Goal: Transaction & Acquisition: Purchase product/service

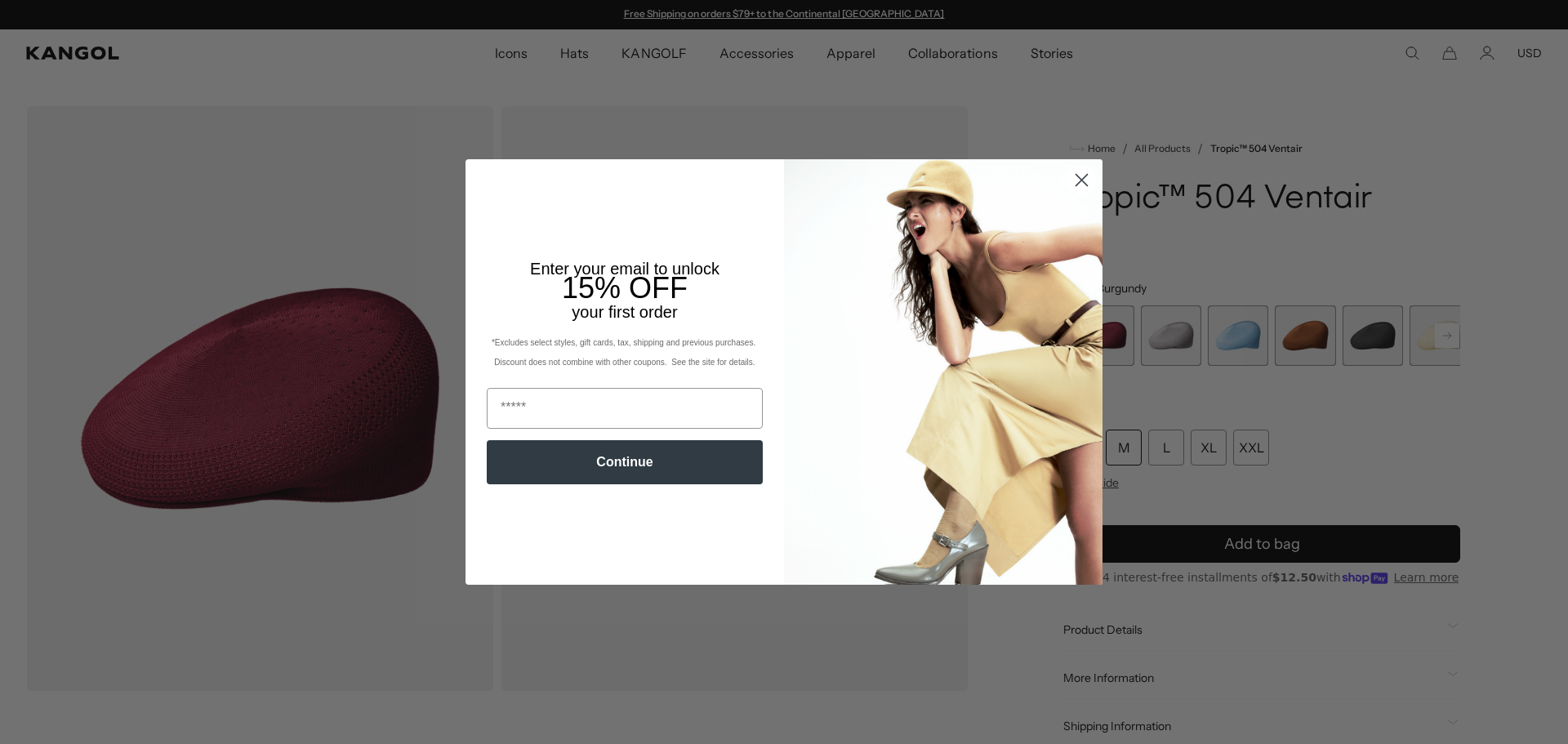
click at [1076, 177] on icon "Close dialog" at bounding box center [1082, 181] width 12 height 12
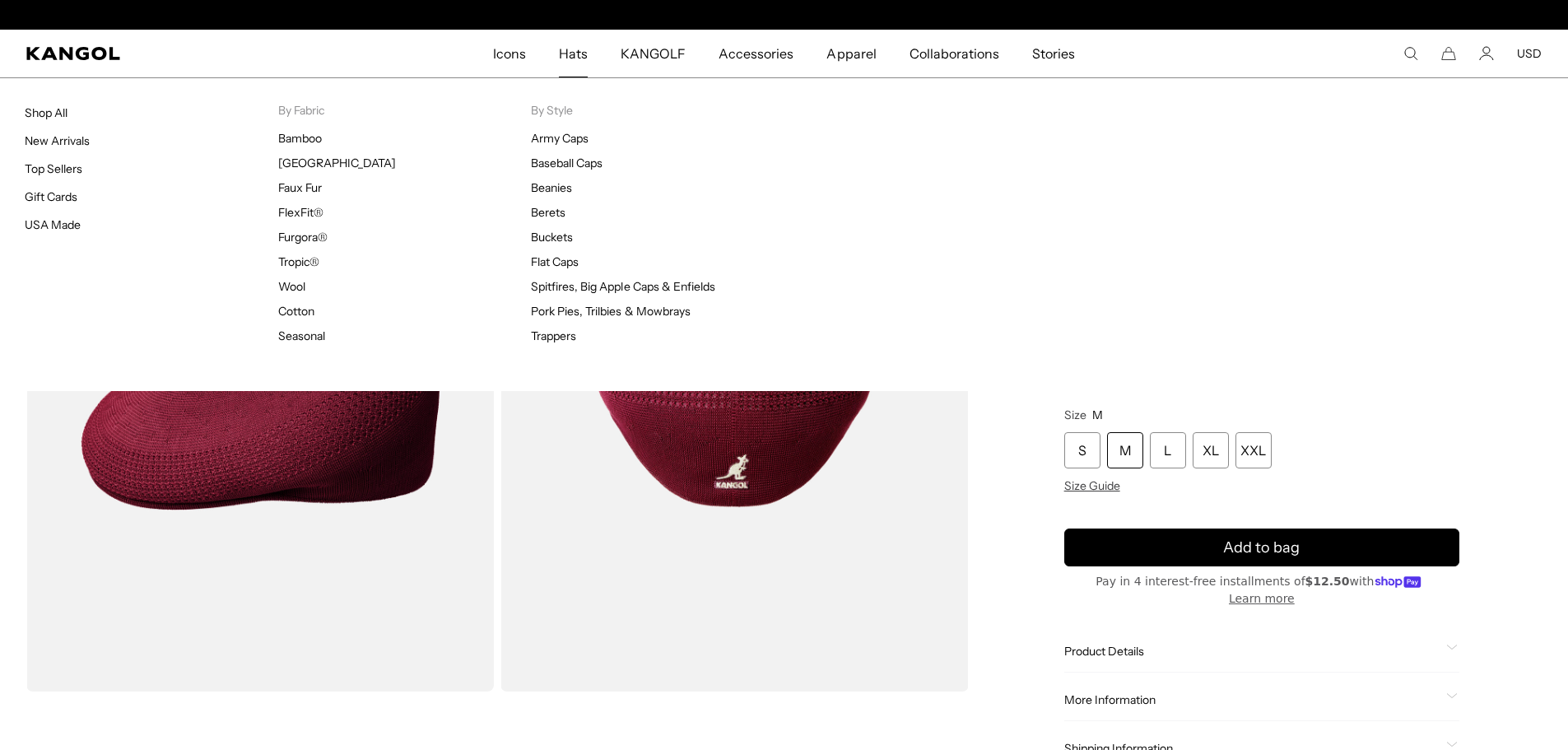
scroll to position [0, 339]
click at [586, 59] on span "Hats" at bounding box center [573, 53] width 29 height 48
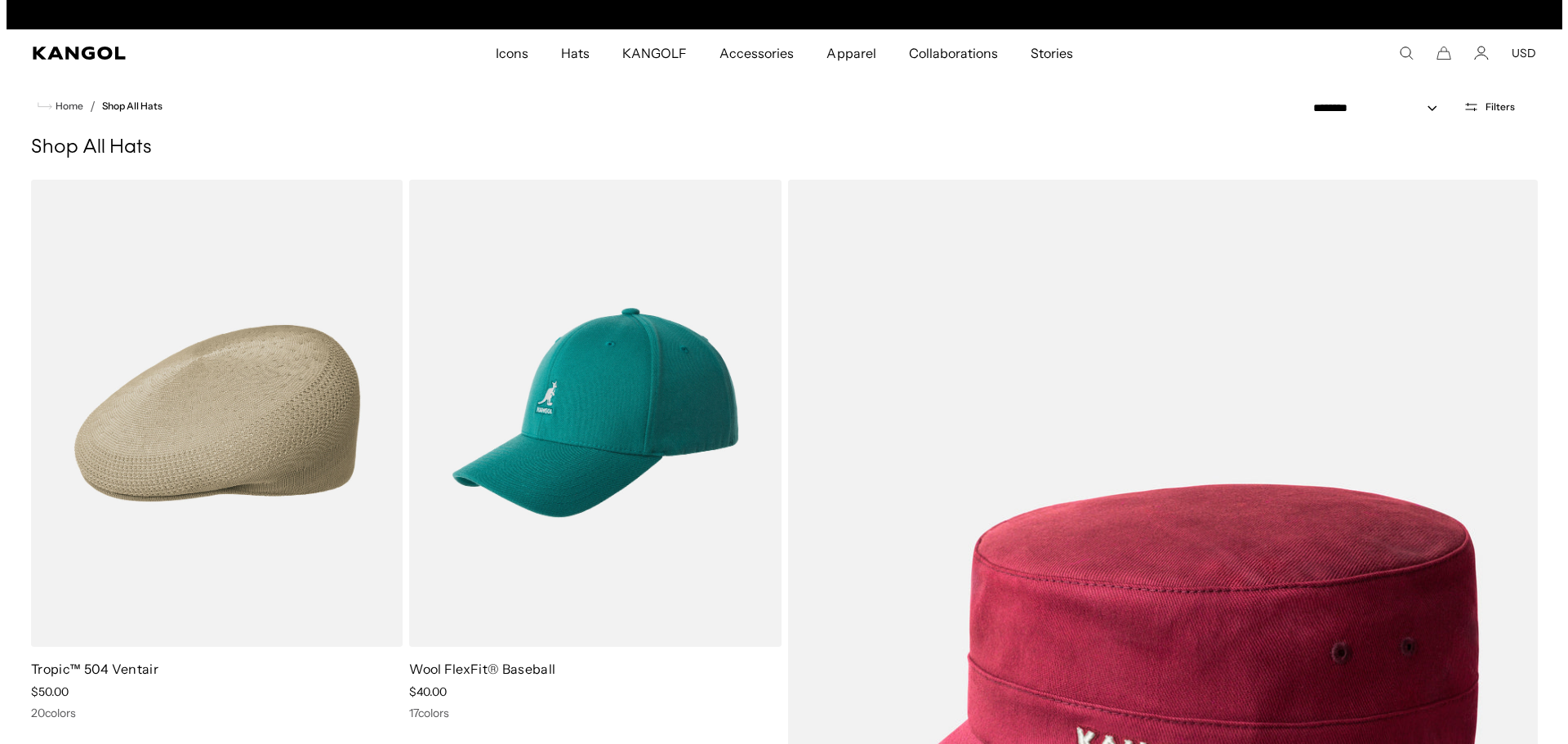
scroll to position [0, 336]
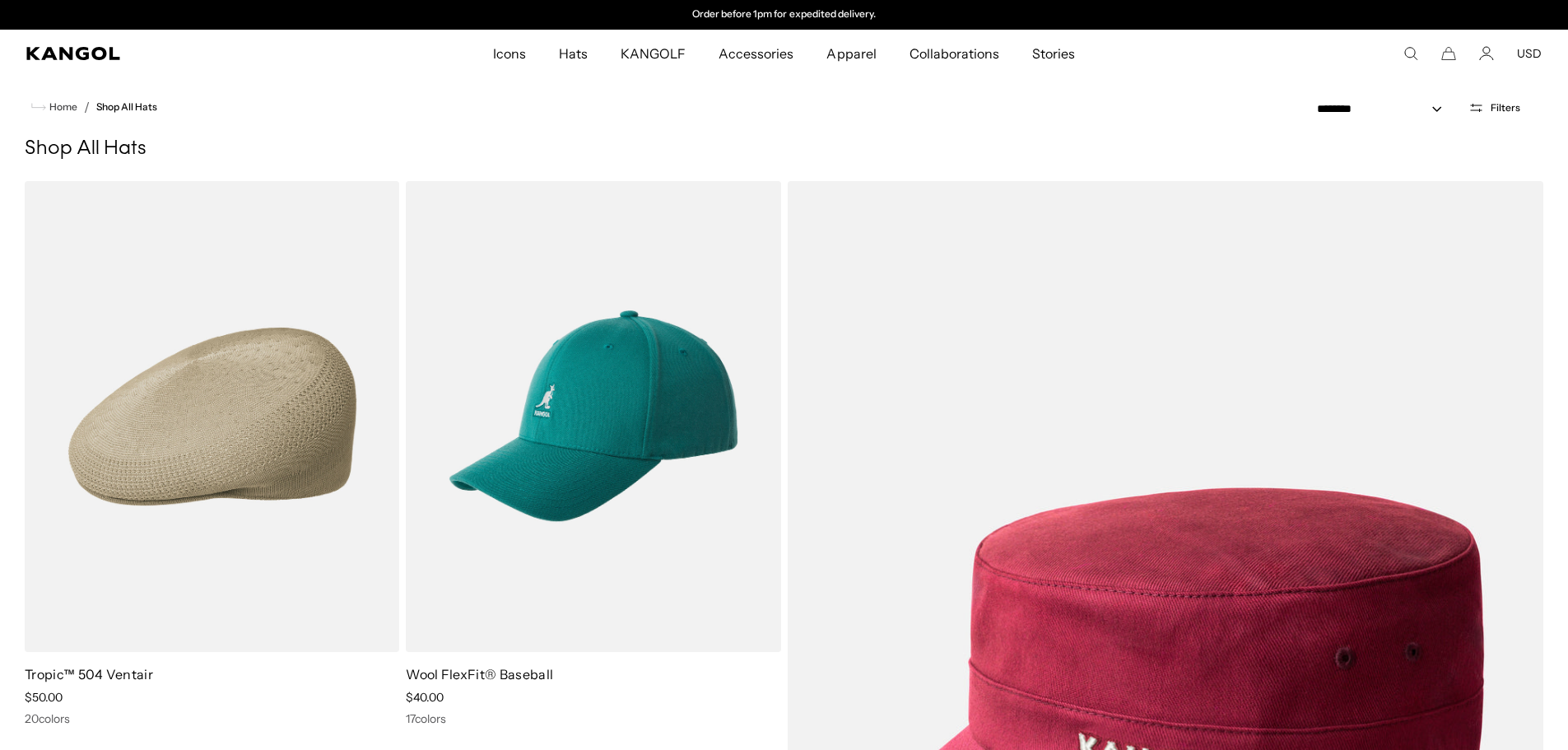
click at [1506, 108] on span "Filters" at bounding box center [1506, 108] width 29 height 12
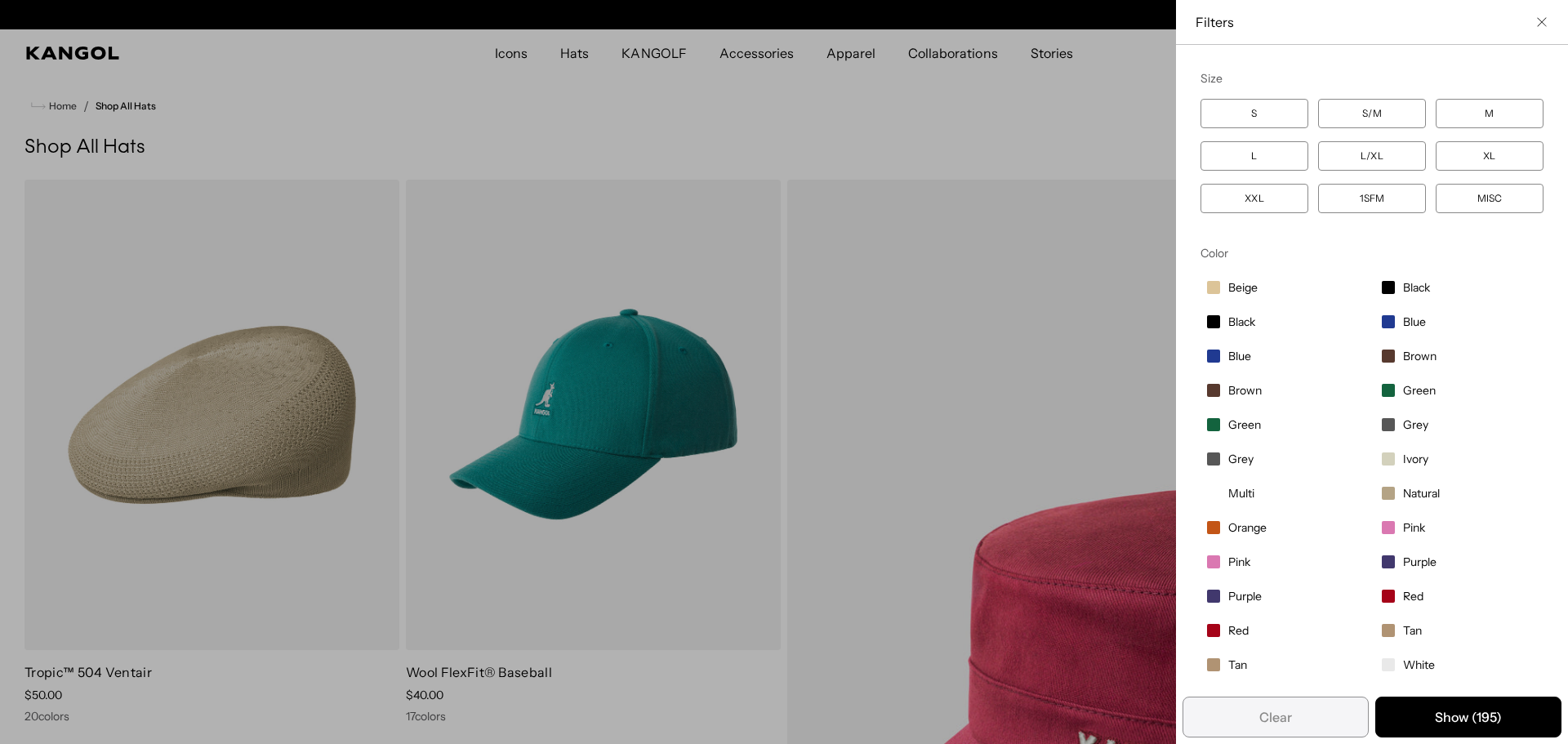
click at [1382, 598] on label "Red" at bounding box center [1458, 596] width 168 height 28
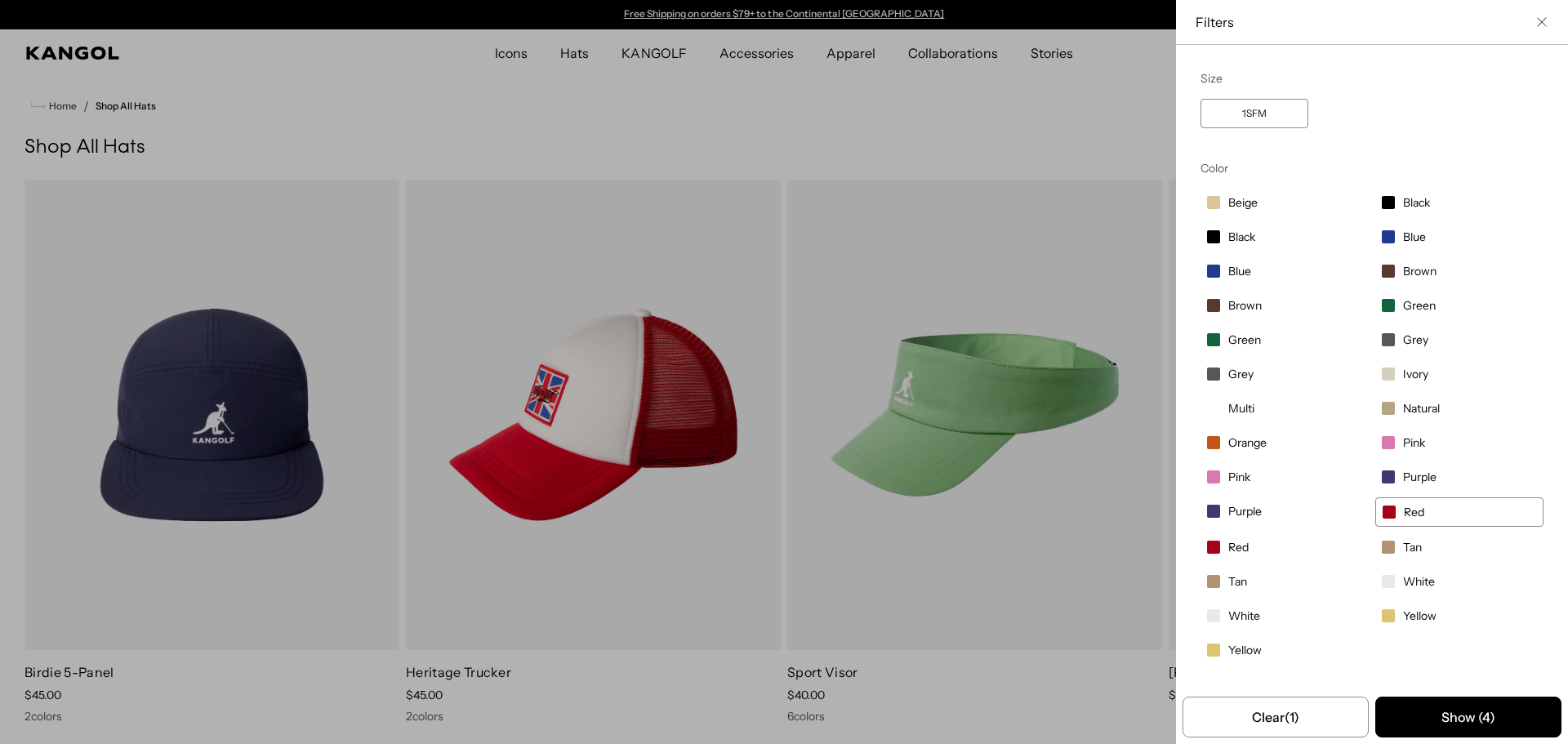
click at [1226, 554] on label "Red" at bounding box center [1284, 547] width 168 height 28
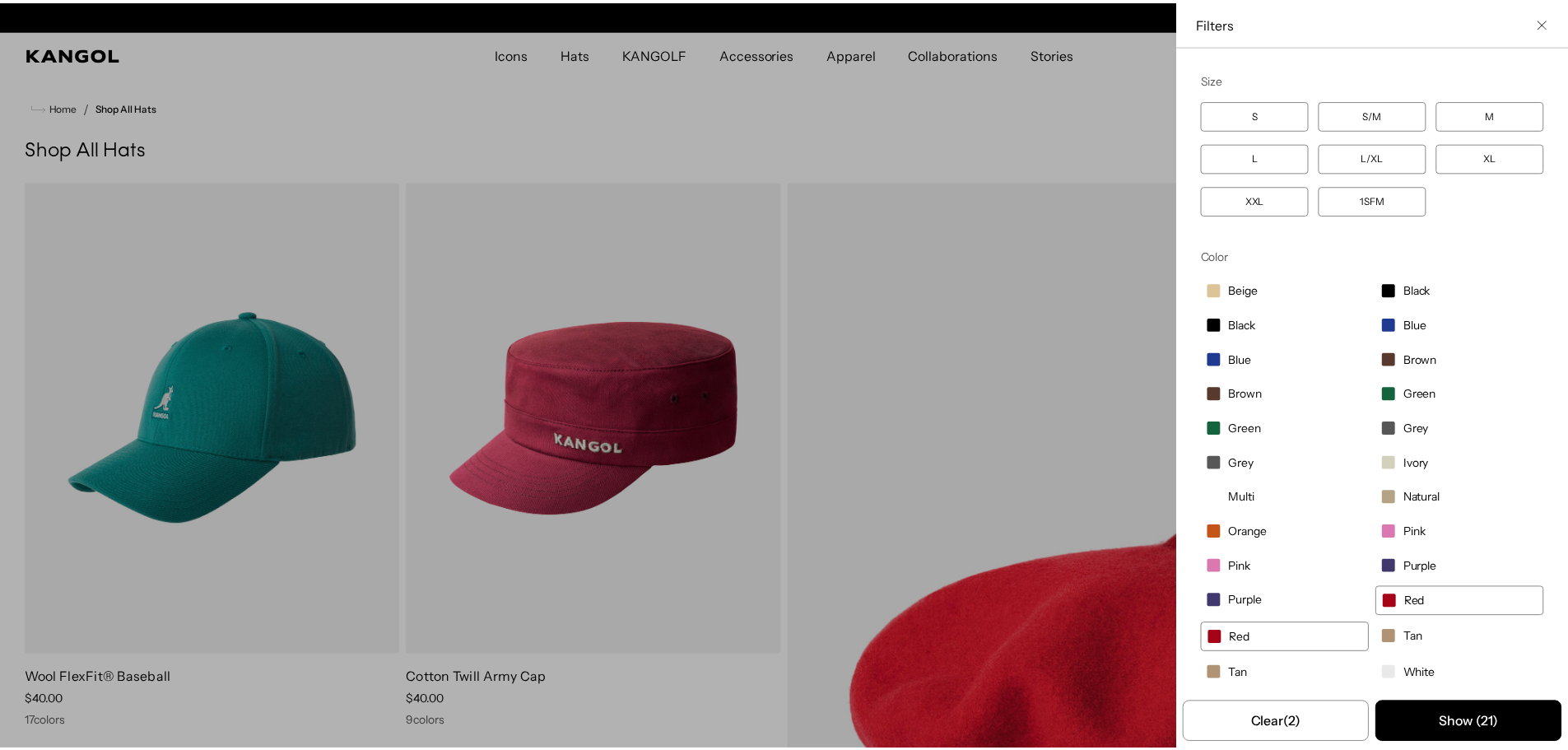
scroll to position [0, 339]
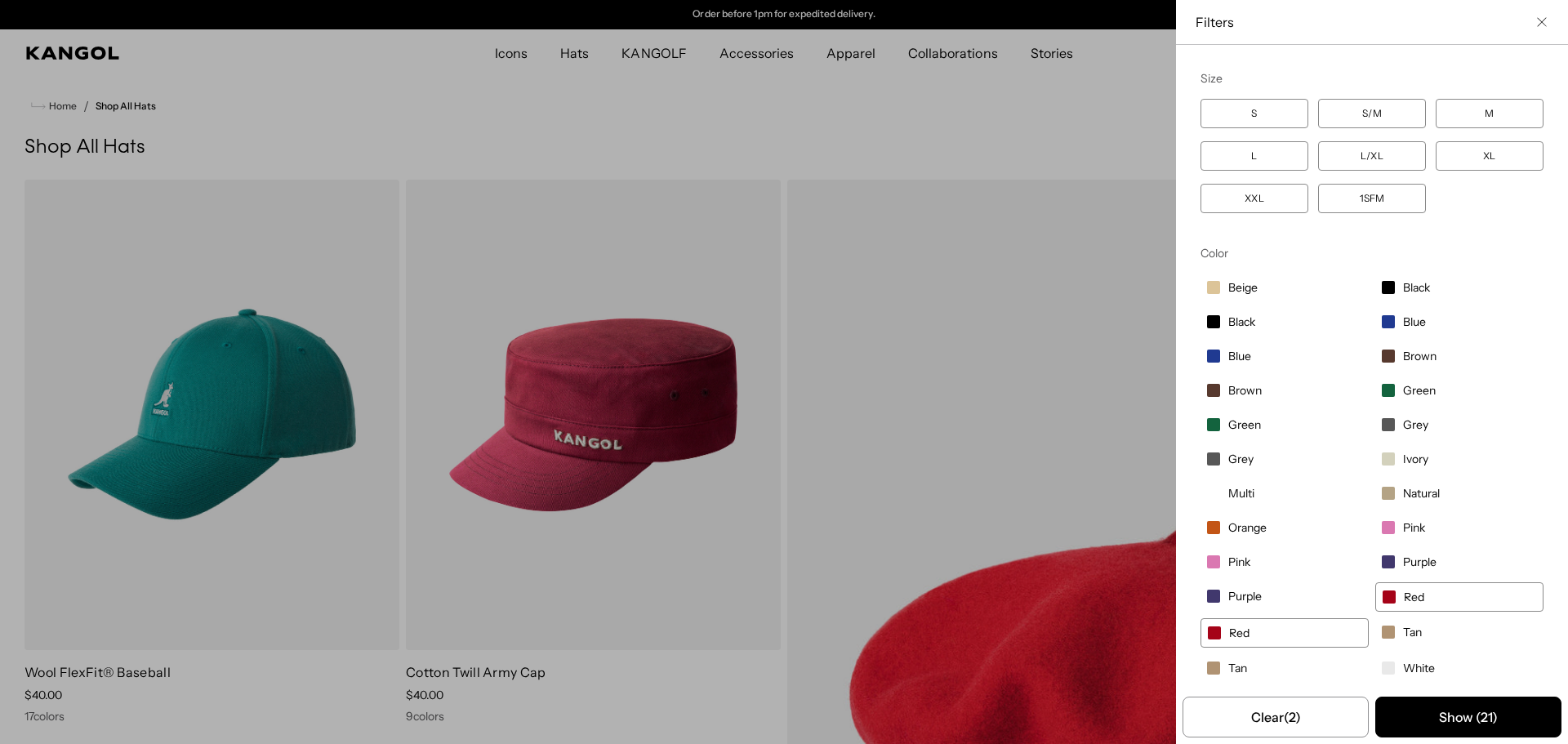
click at [1448, 715] on button "Show ( 21 )" at bounding box center [1467, 717] width 186 height 41
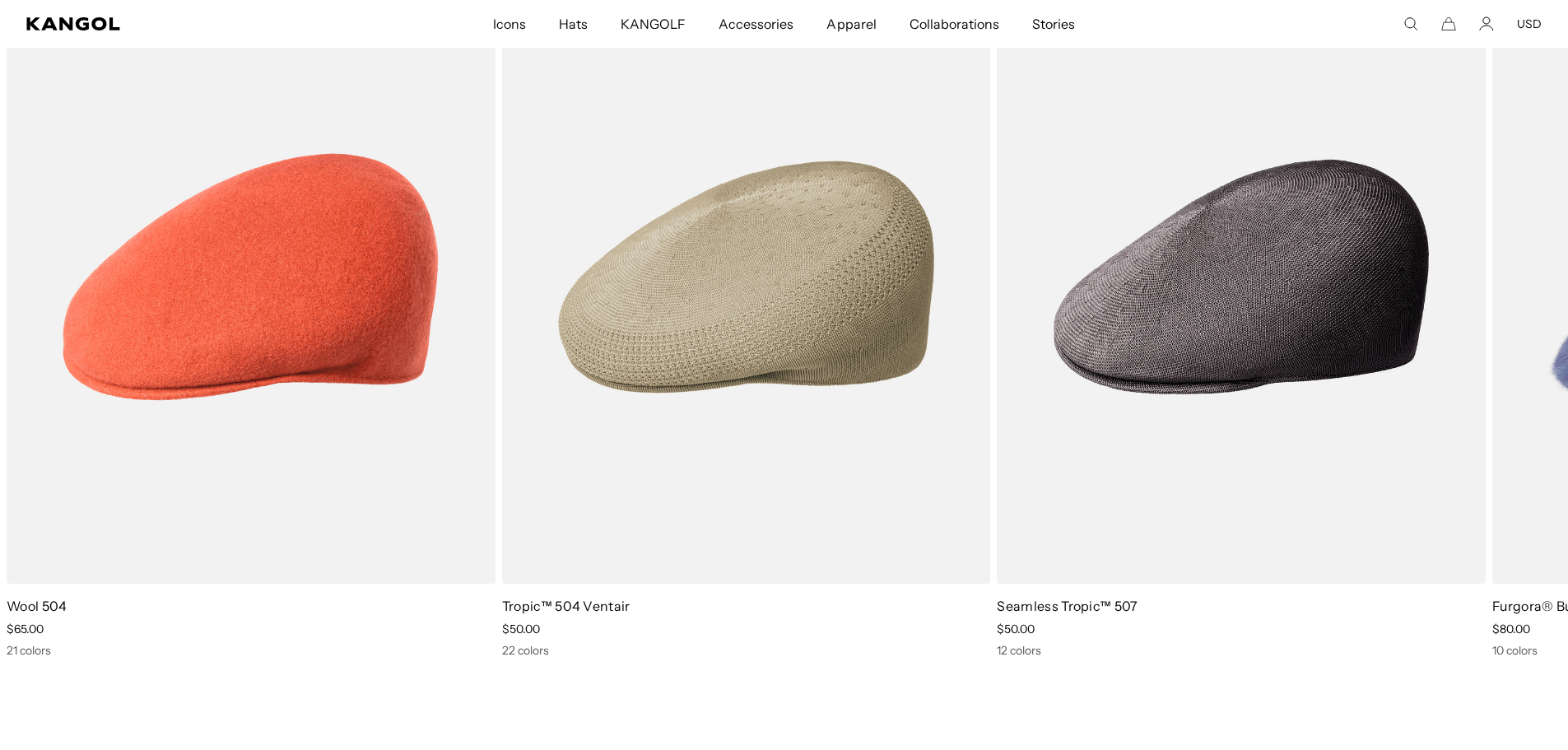
scroll to position [0, 0]
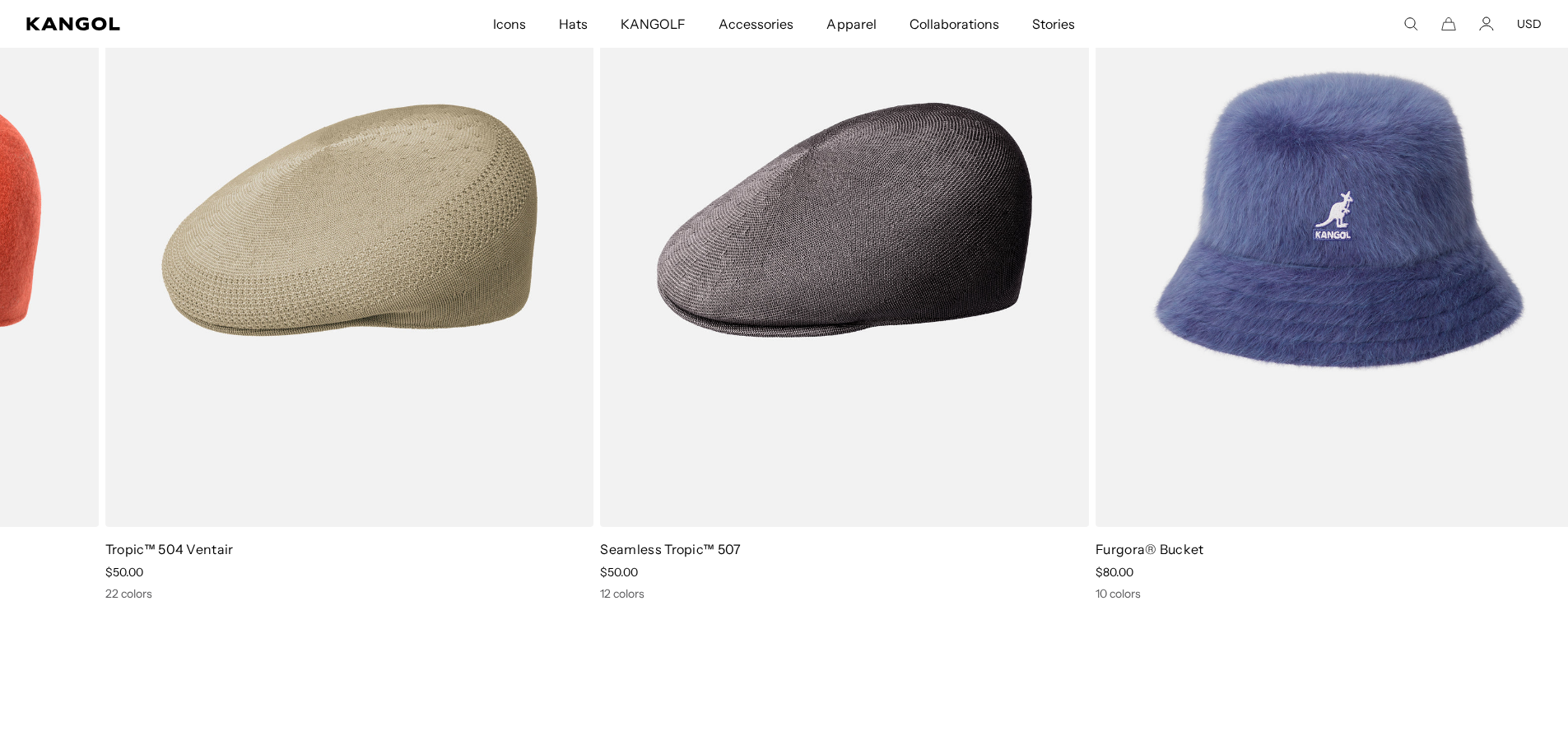
drag, startPoint x: 1418, startPoint y: 482, endPoint x: 1008, endPoint y: 410, distance: 416.3
click at [0, 0] on img "3 of 10" at bounding box center [0, 0] width 0 height 0
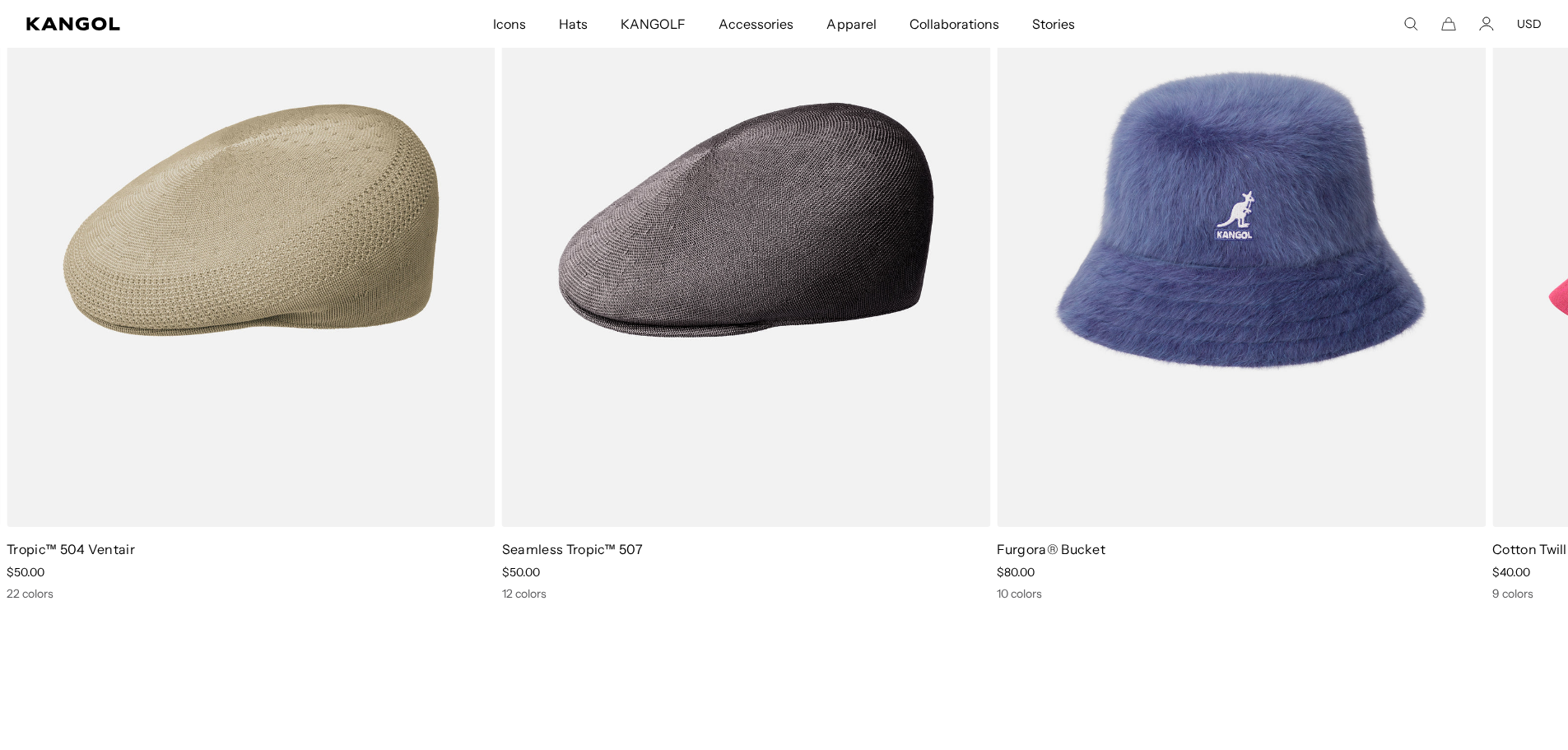
click at [0, 0] on img "3 of 10" at bounding box center [0, 0] width 0 height 0
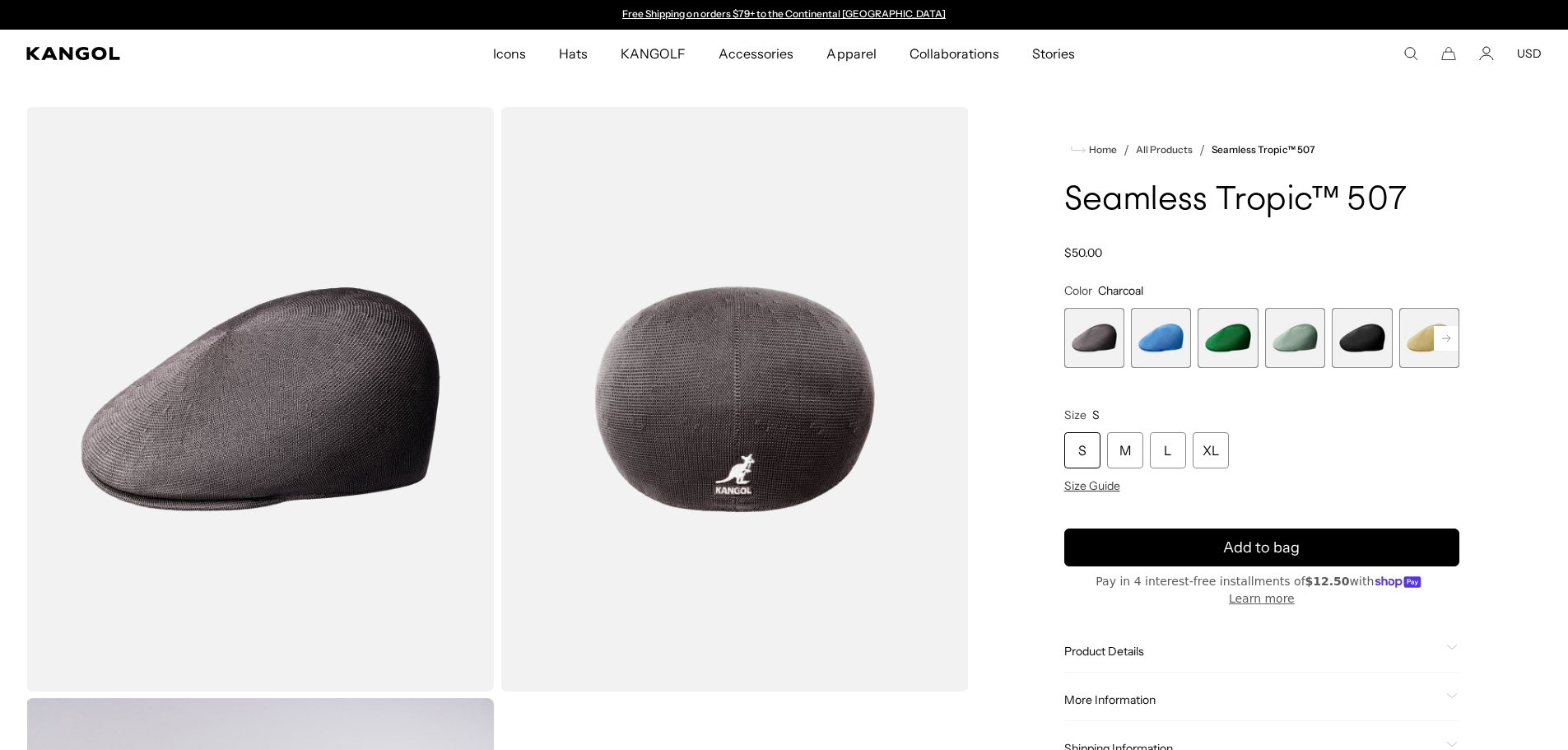
click at [1448, 338] on icon at bounding box center [1446, 338] width 8 height 6
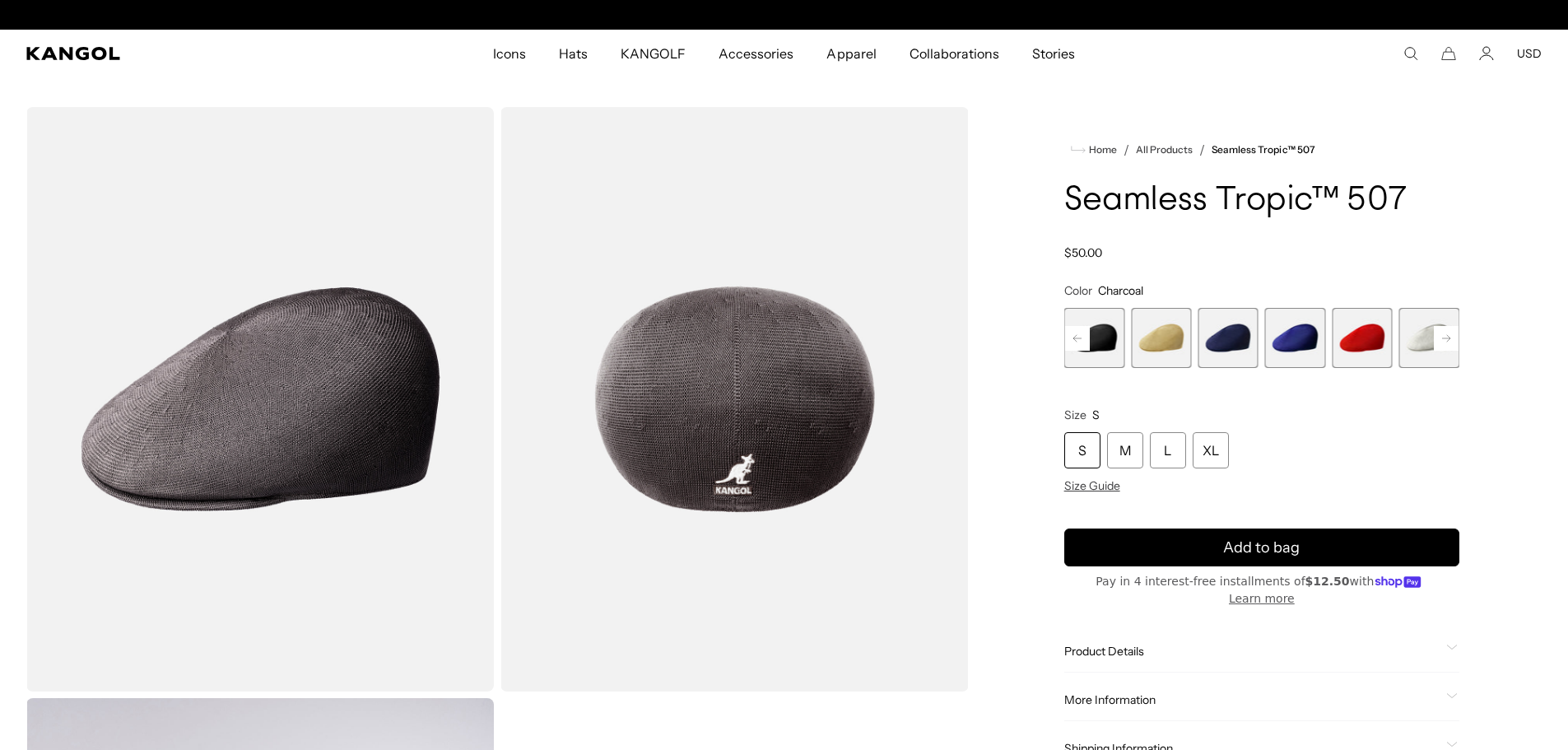
click at [1448, 338] on icon at bounding box center [1446, 338] width 8 height 6
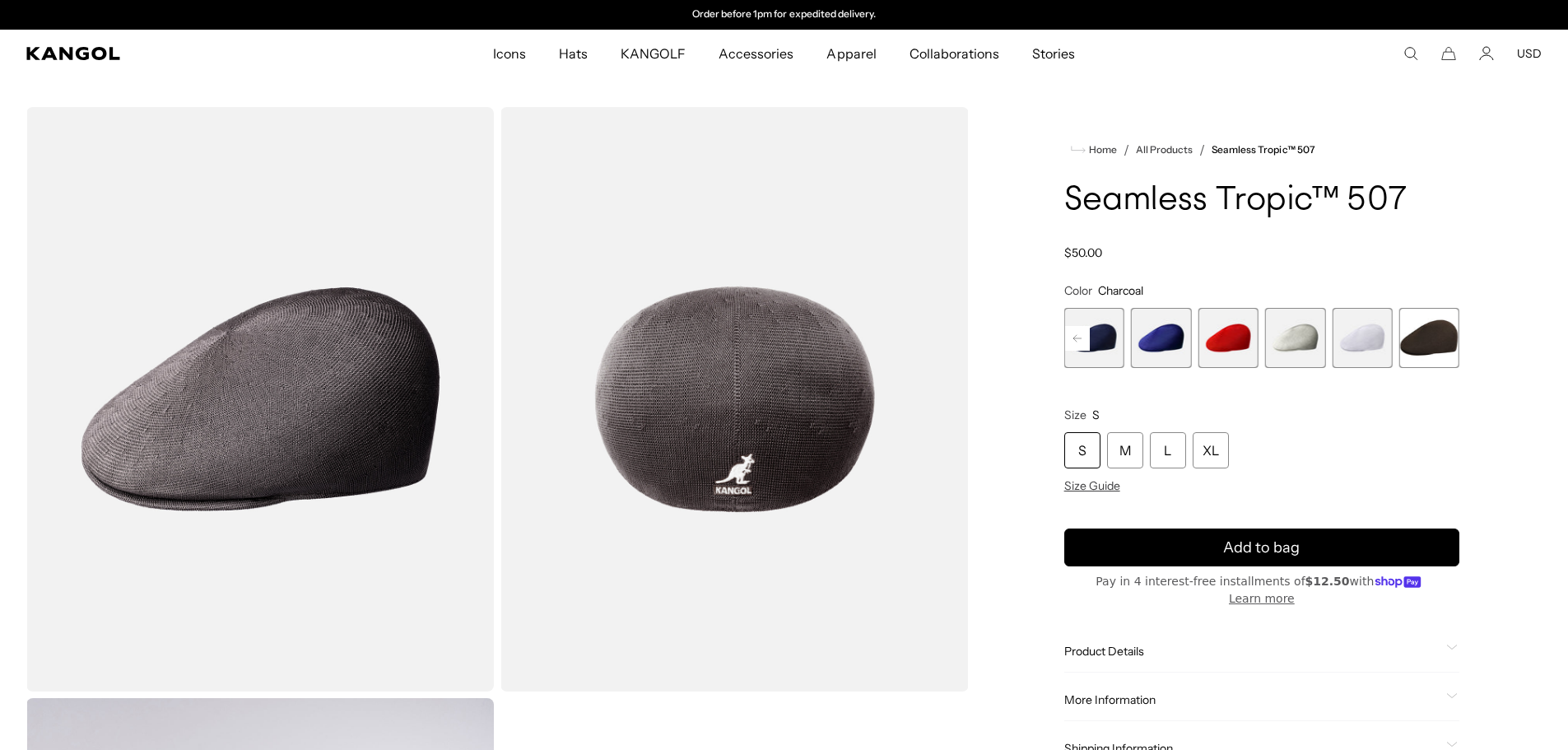
click at [1237, 337] on span "9 of 12" at bounding box center [1228, 338] width 60 height 60
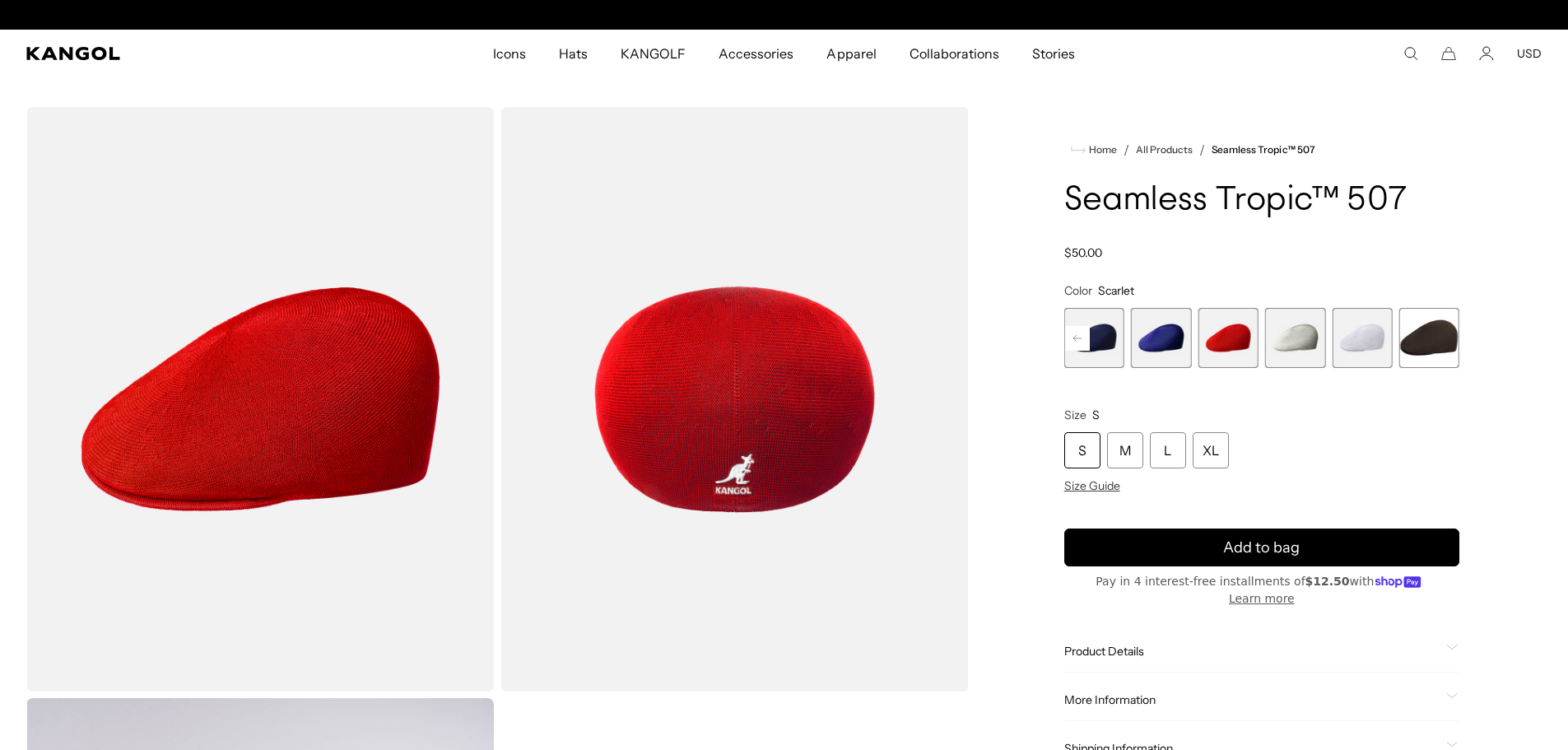
scroll to position [0, 339]
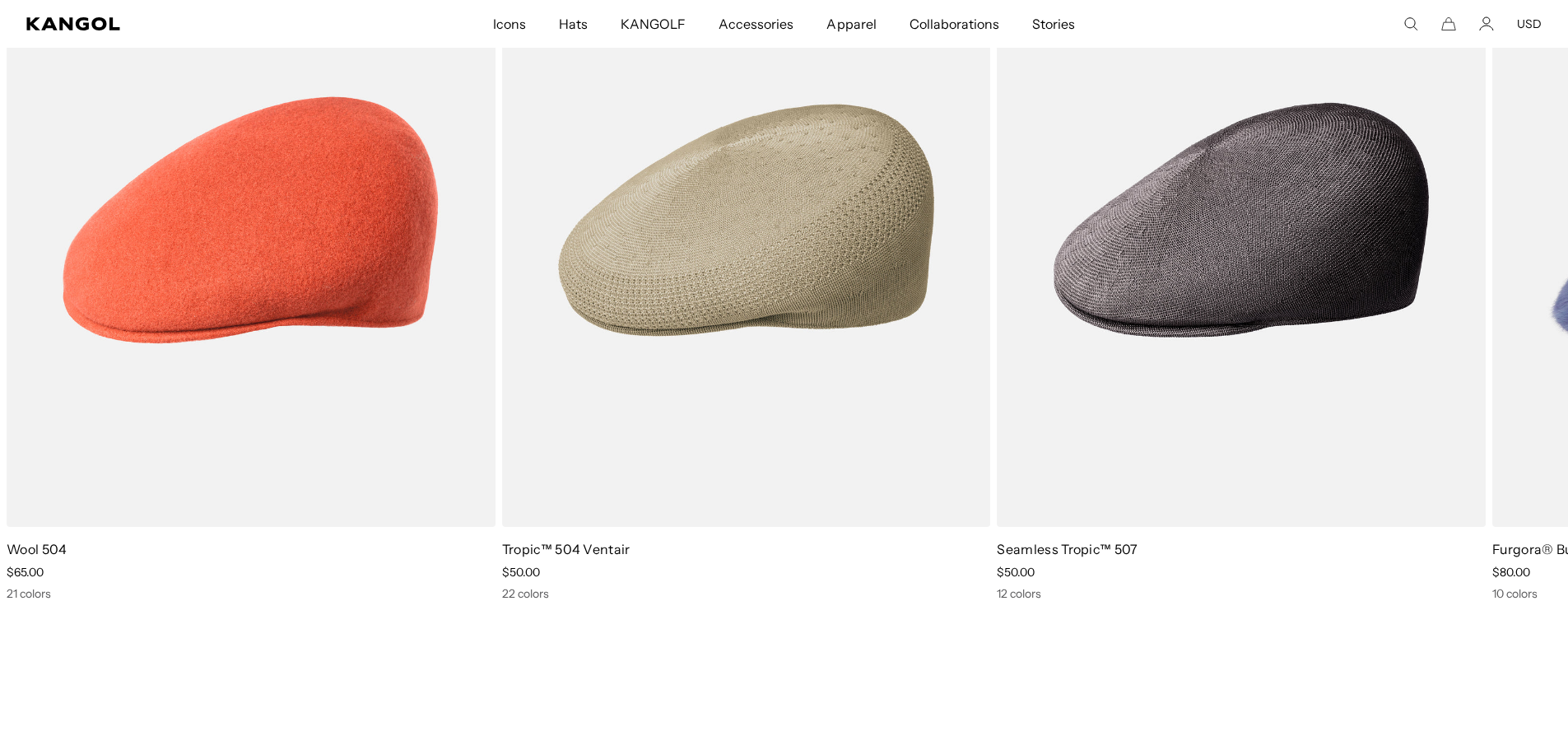
scroll to position [0, 339]
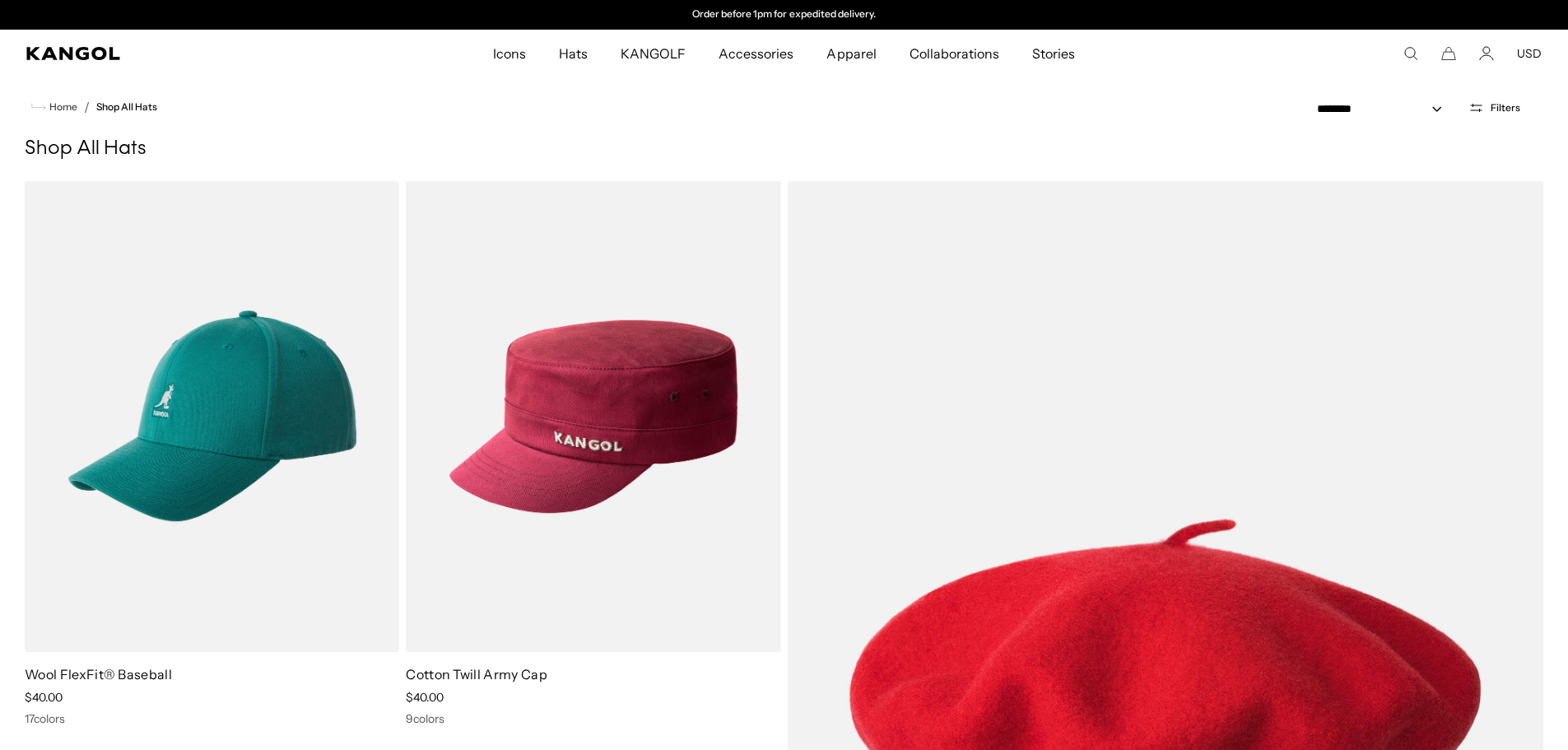
click at [1477, 103] on icon "Open filters" at bounding box center [1476, 108] width 16 height 15
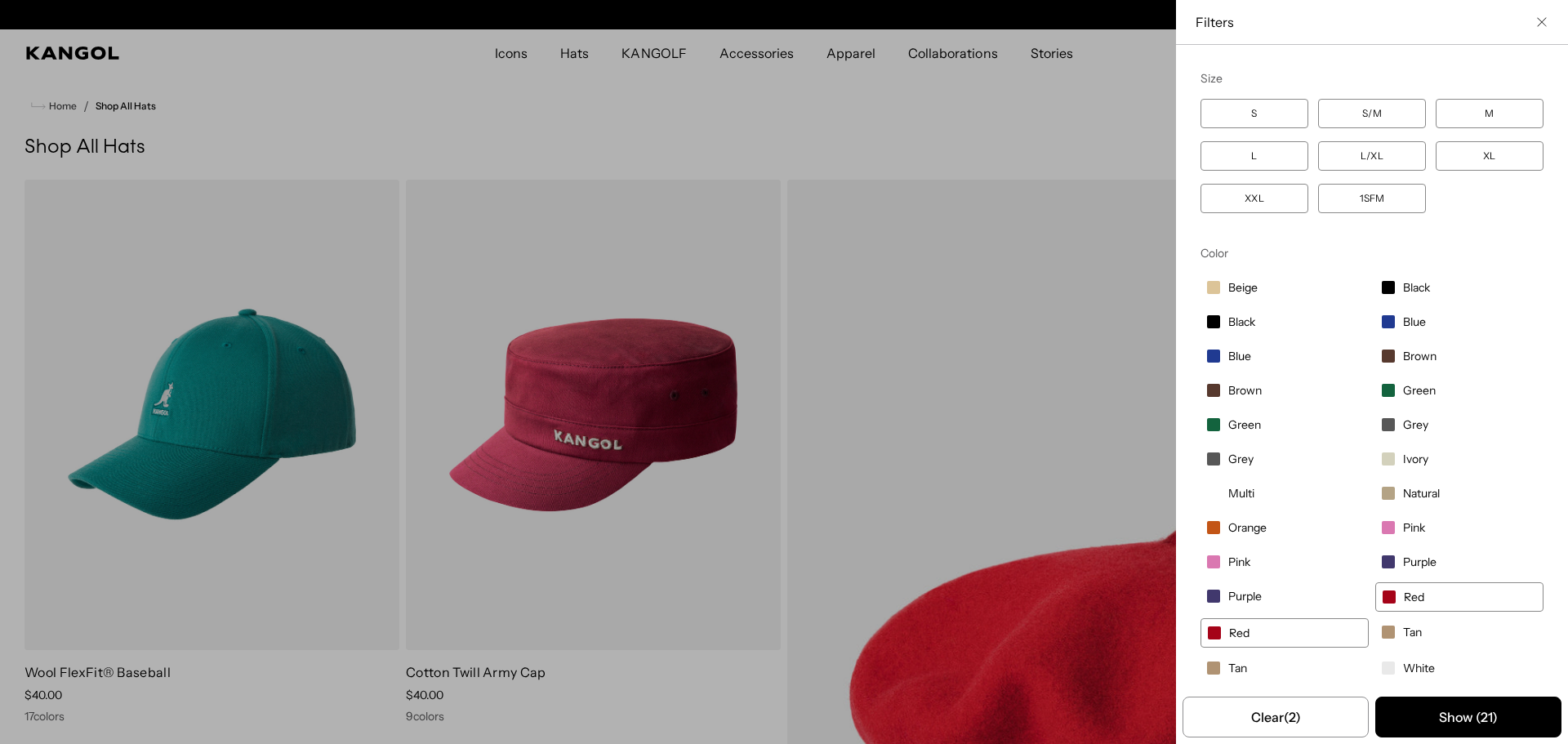
scroll to position [0, 0]
click at [1375, 151] on label "L/XL" at bounding box center [1371, 156] width 108 height 29
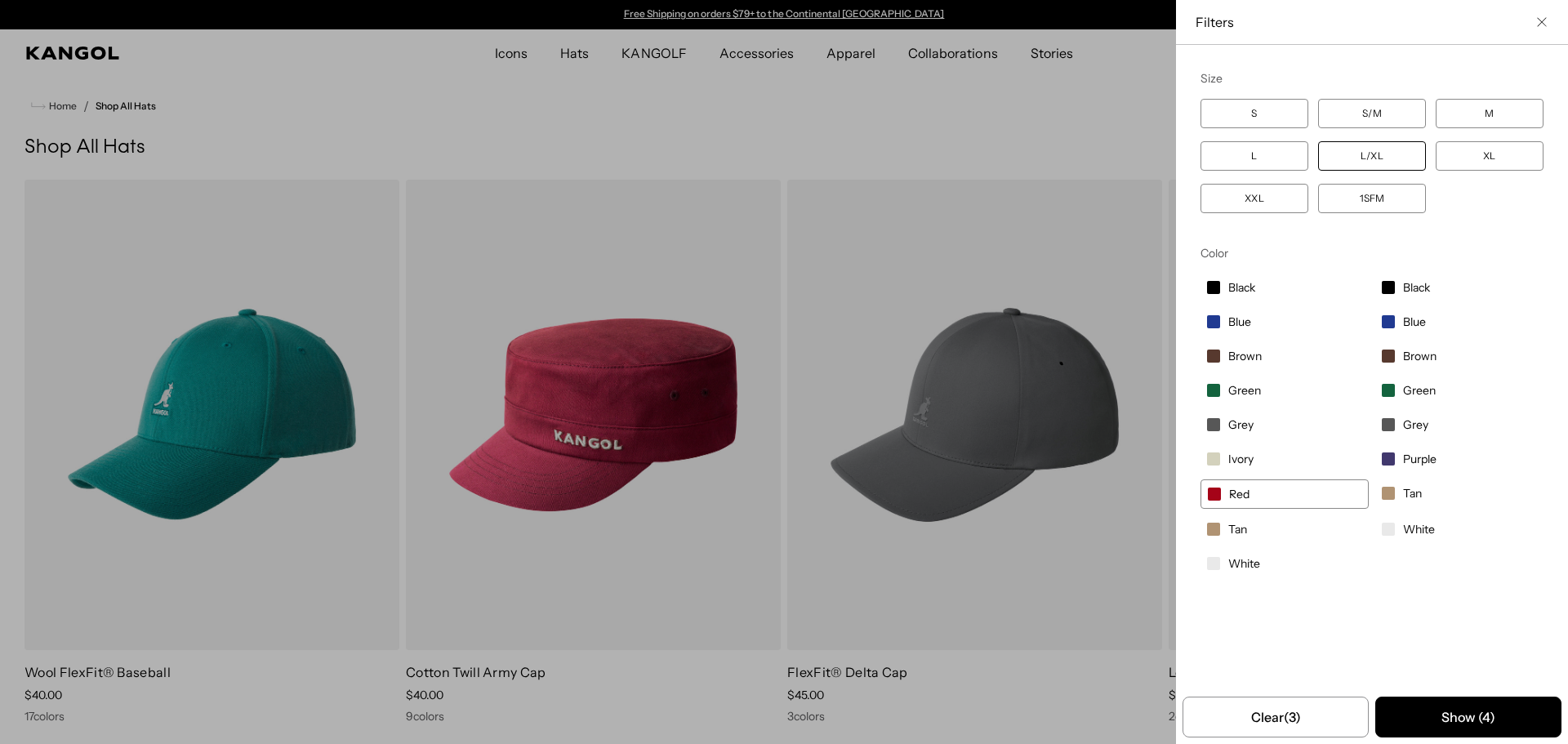
click at [1455, 710] on button "Show ( 4 )" at bounding box center [1467, 717] width 186 height 41
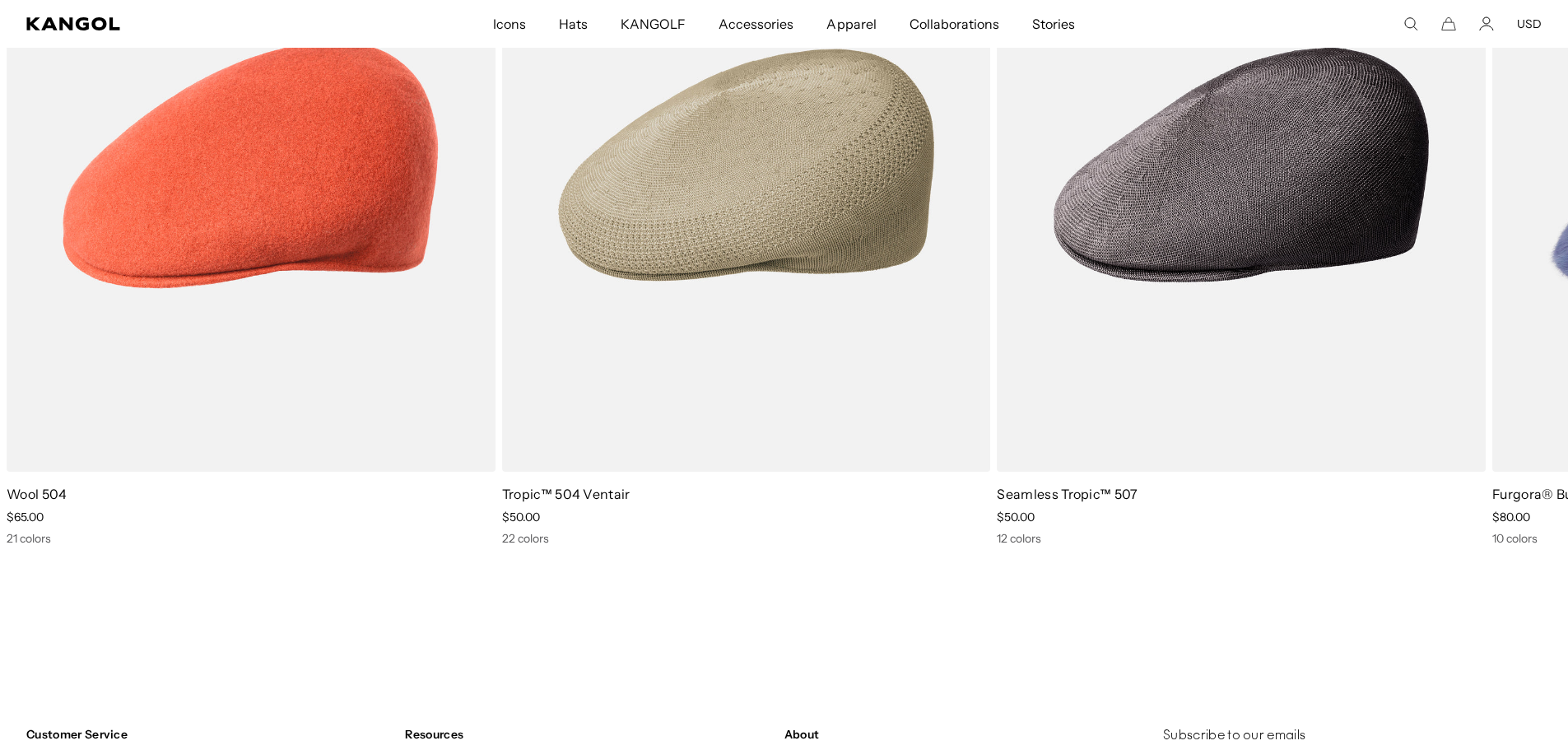
scroll to position [1236, 0]
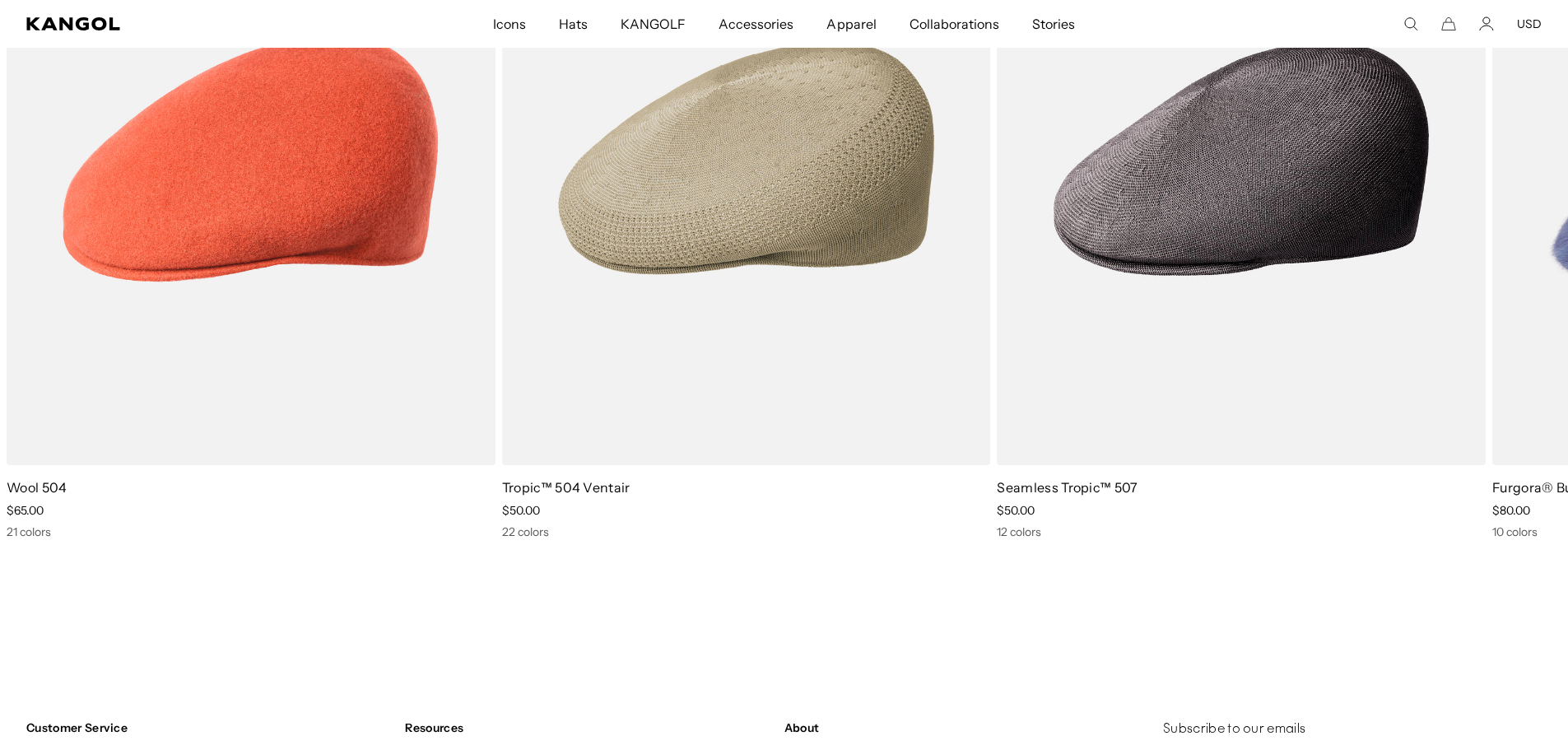
click at [0, 0] on img "2 of 10" at bounding box center [0, 0] width 0 height 0
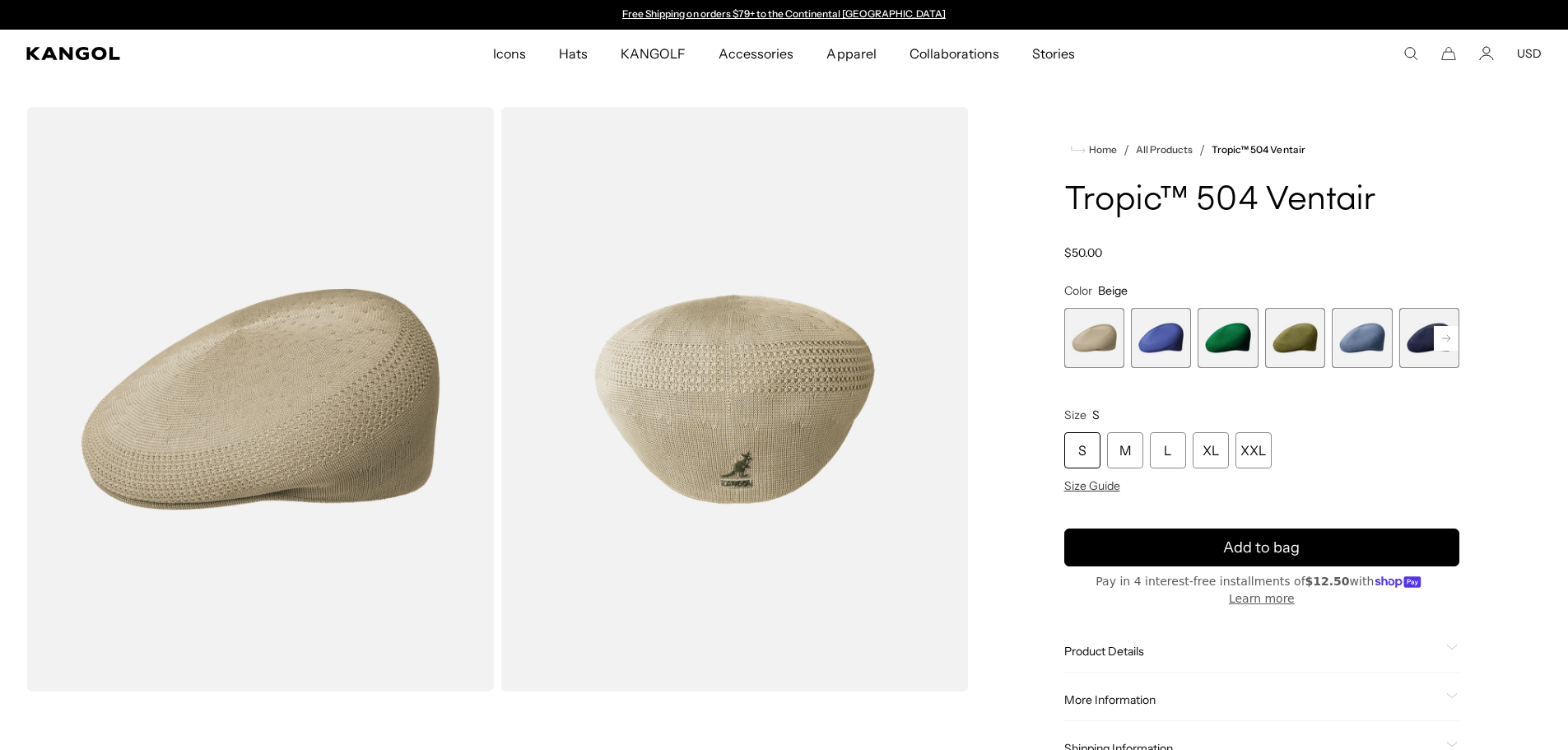
click at [1444, 343] on rect at bounding box center [1446, 338] width 25 height 25
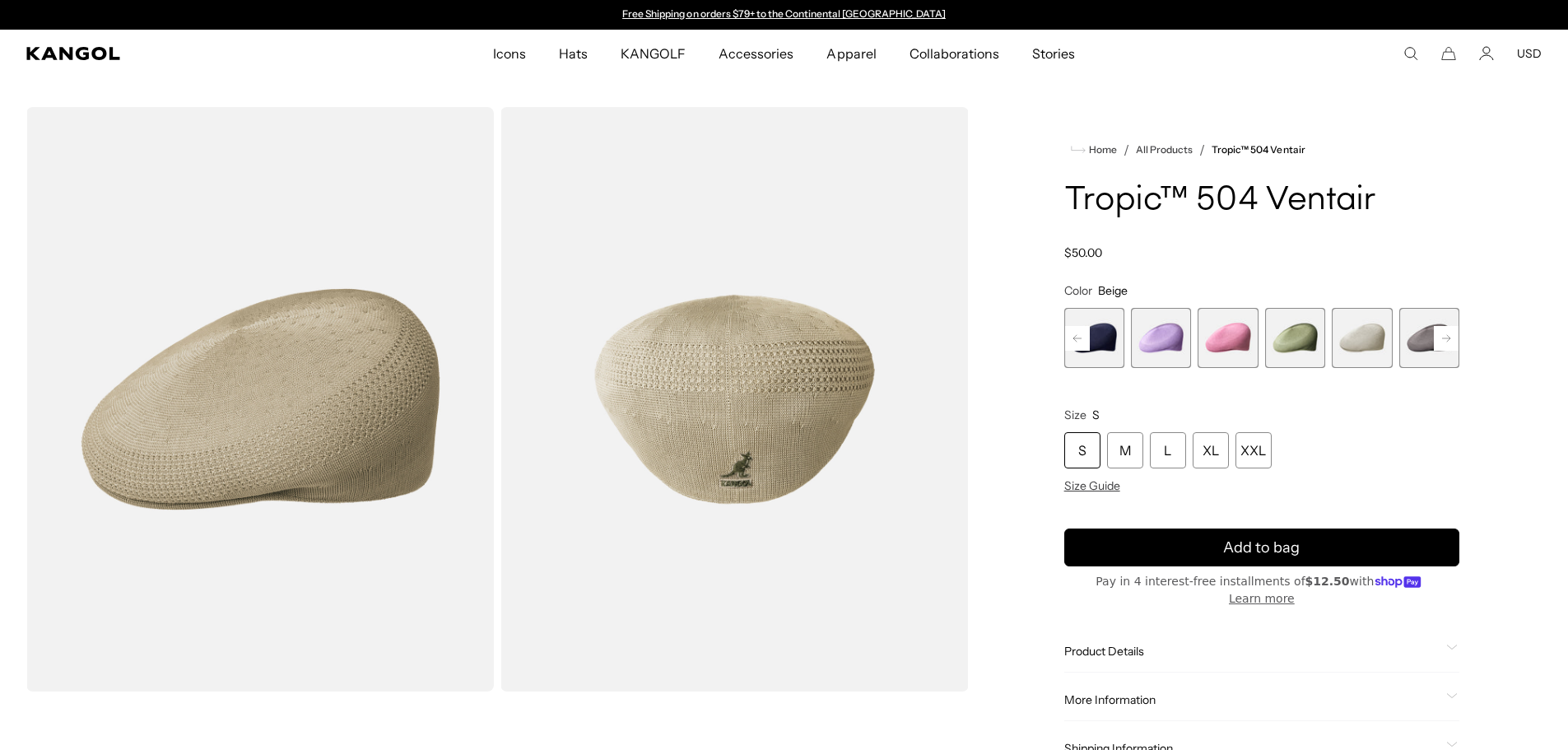
click at [1444, 343] on rect at bounding box center [1446, 338] width 25 height 25
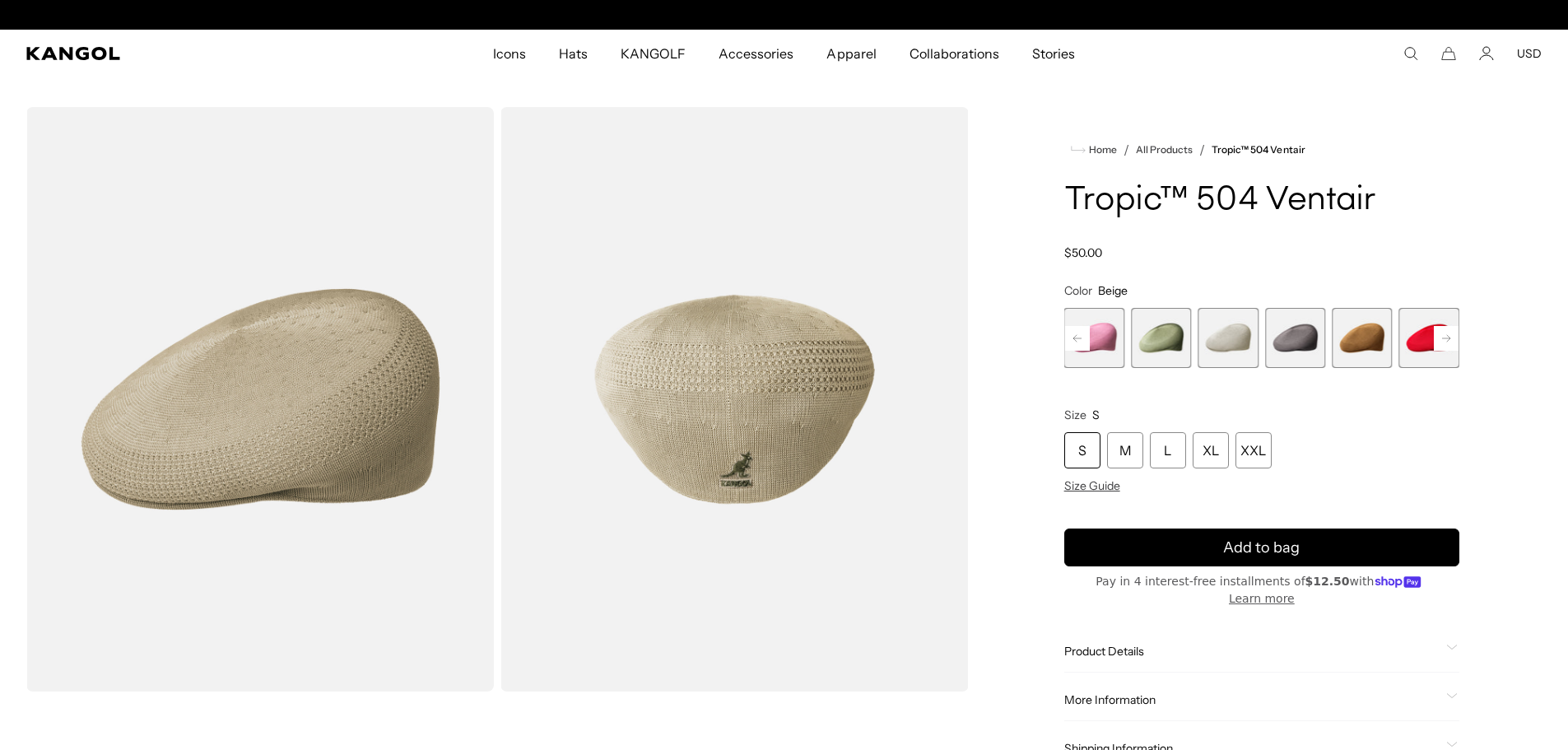
click at [1444, 343] on rect at bounding box center [1446, 338] width 25 height 25
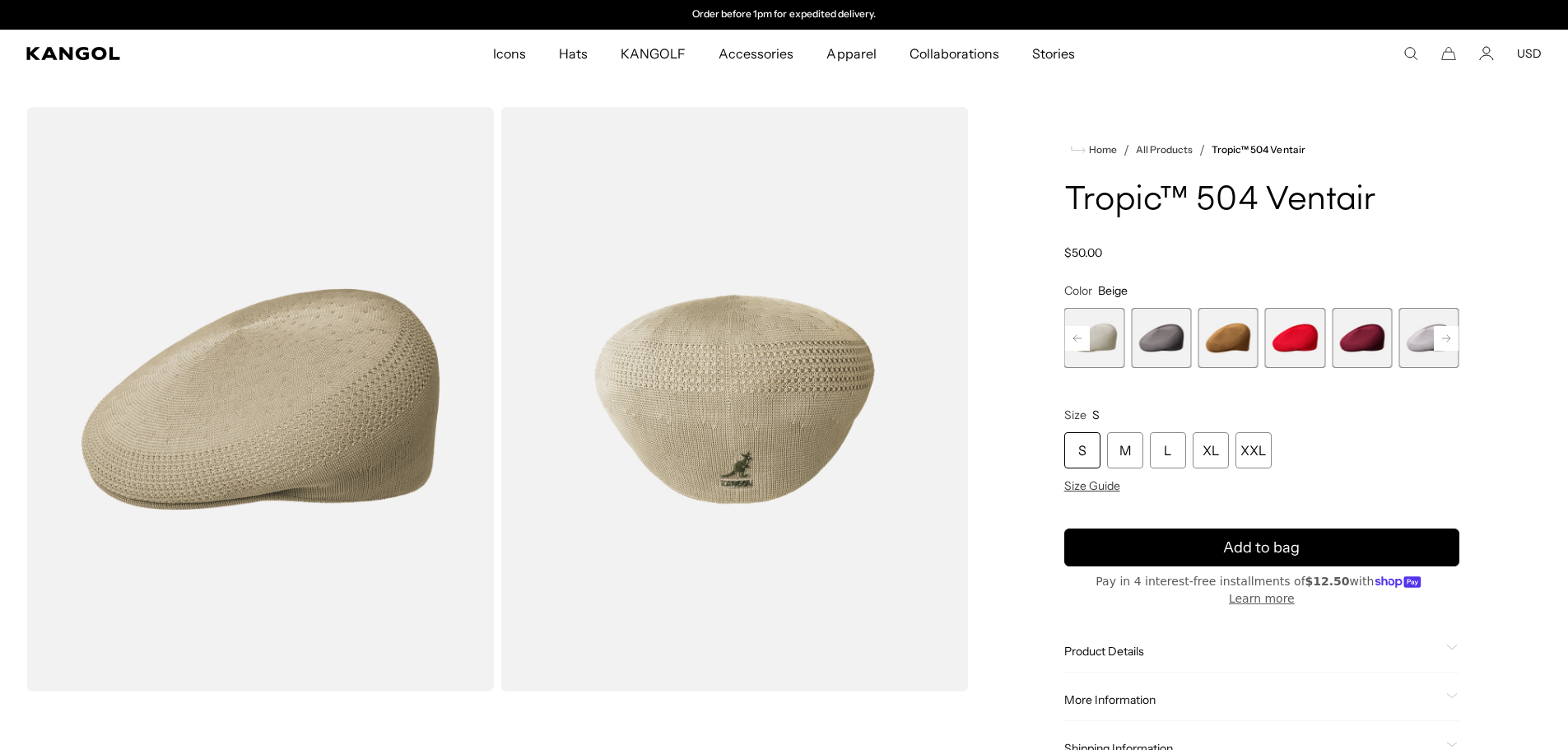
click at [1444, 343] on rect at bounding box center [1446, 338] width 25 height 25
click at [1307, 338] on span "14 of 22" at bounding box center [1296, 338] width 60 height 60
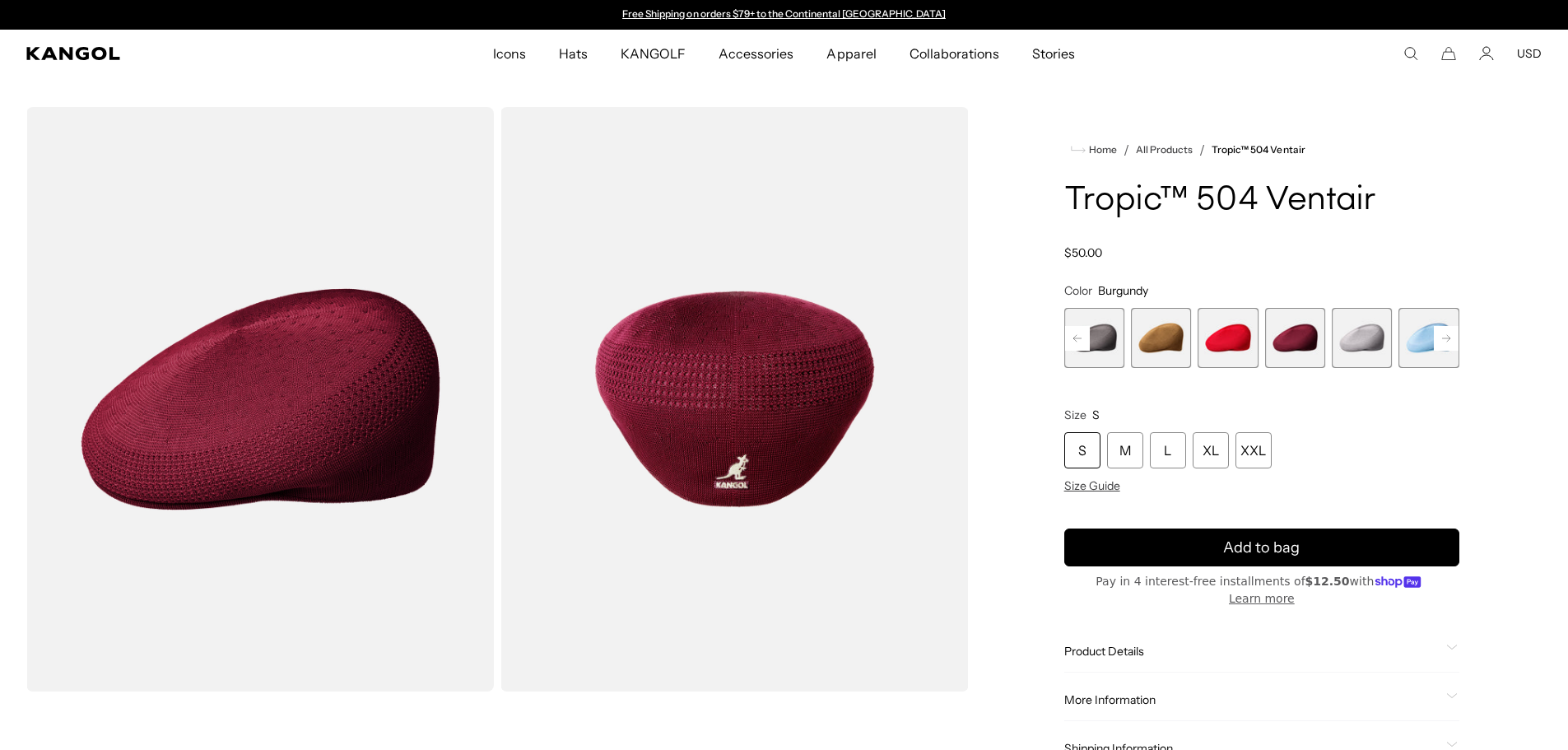
click at [1454, 343] on rect at bounding box center [1446, 338] width 25 height 25
click at [1454, 342] on rect at bounding box center [1446, 338] width 25 height 25
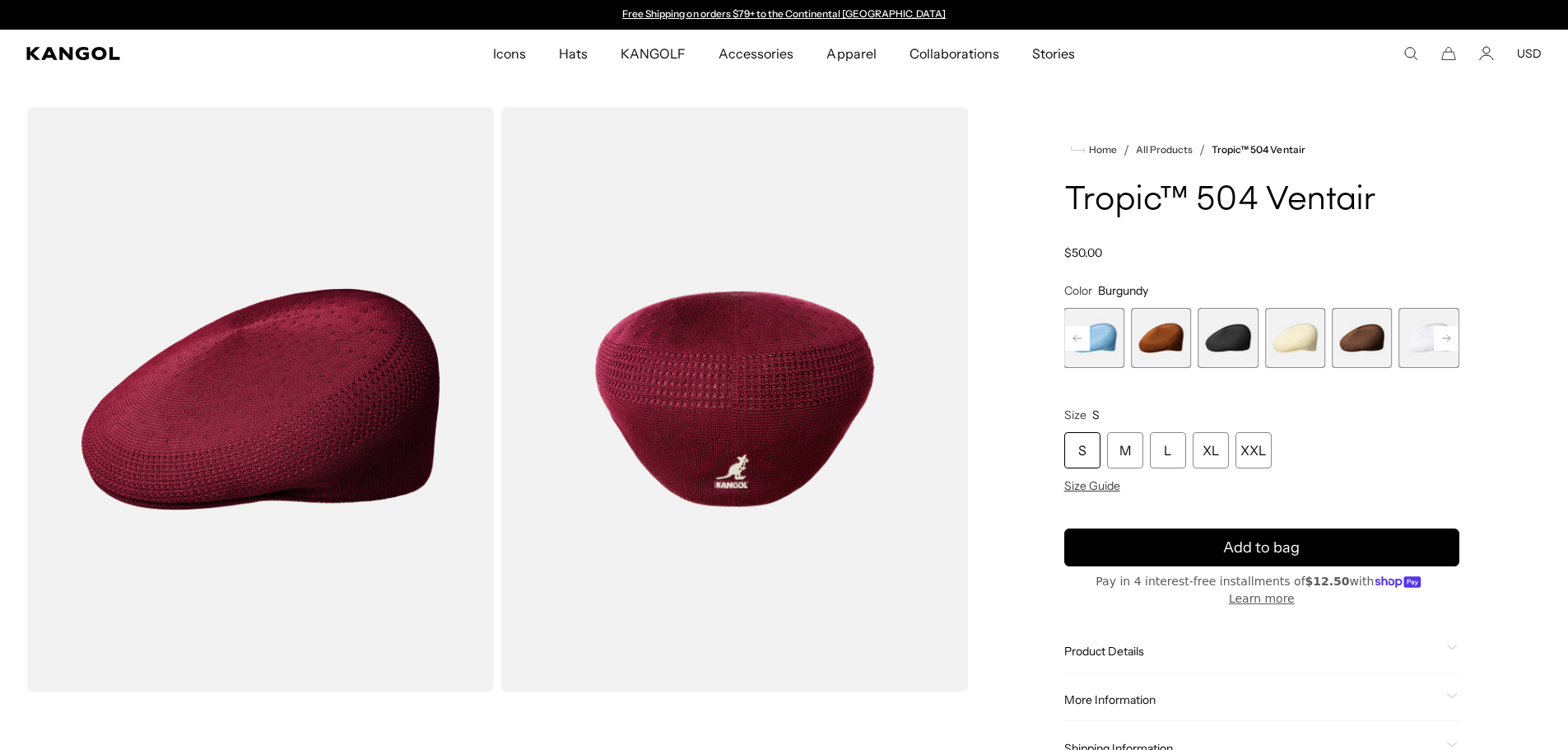
click at [1454, 342] on rect at bounding box center [1446, 338] width 25 height 25
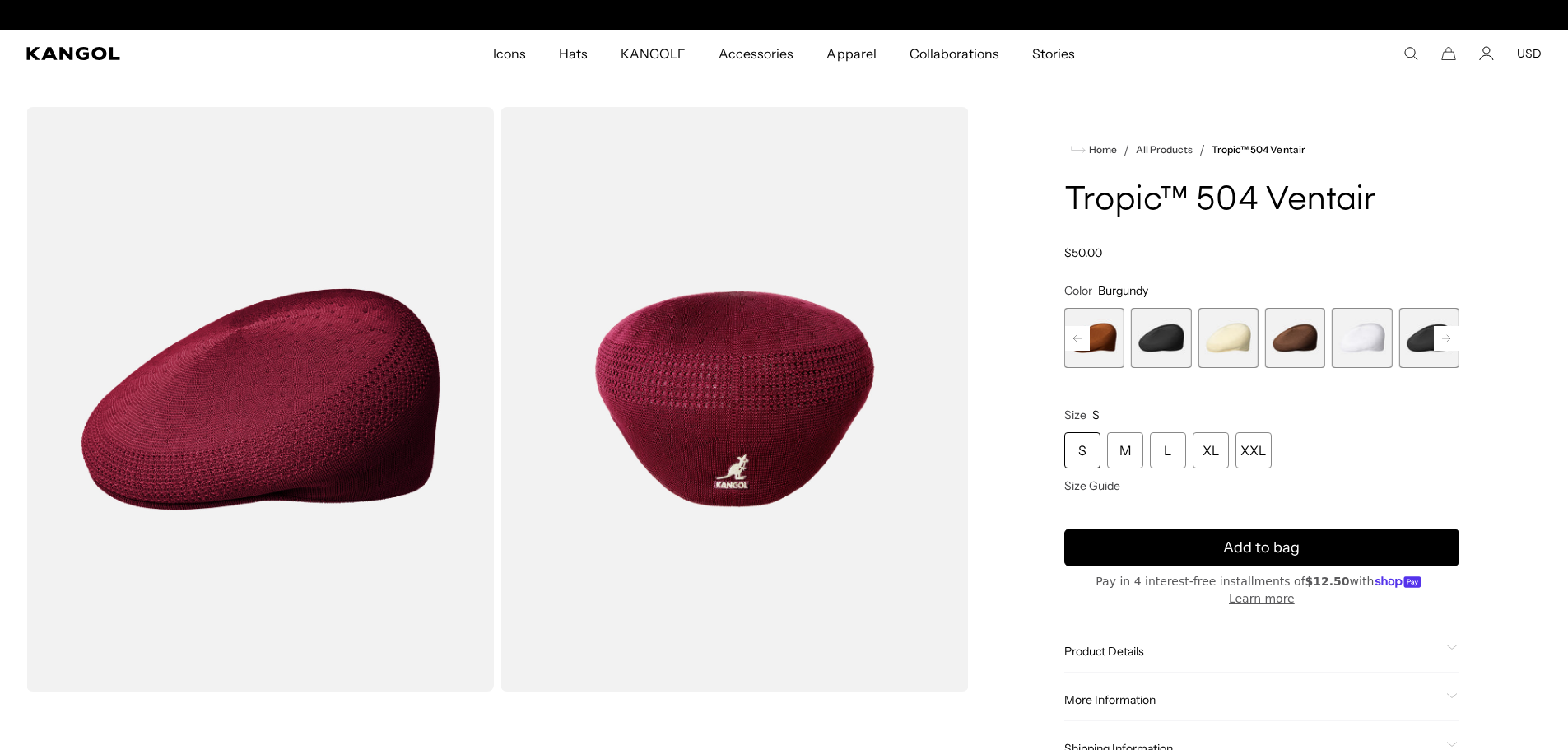
scroll to position [0, 339]
click at [1454, 343] on div "Previous Next Beige Variant sold out or unavailable Starry Blue Variant sold ou…" at bounding box center [1262, 338] width 395 height 60
click at [1078, 335] on rect at bounding box center [1077, 338] width 25 height 25
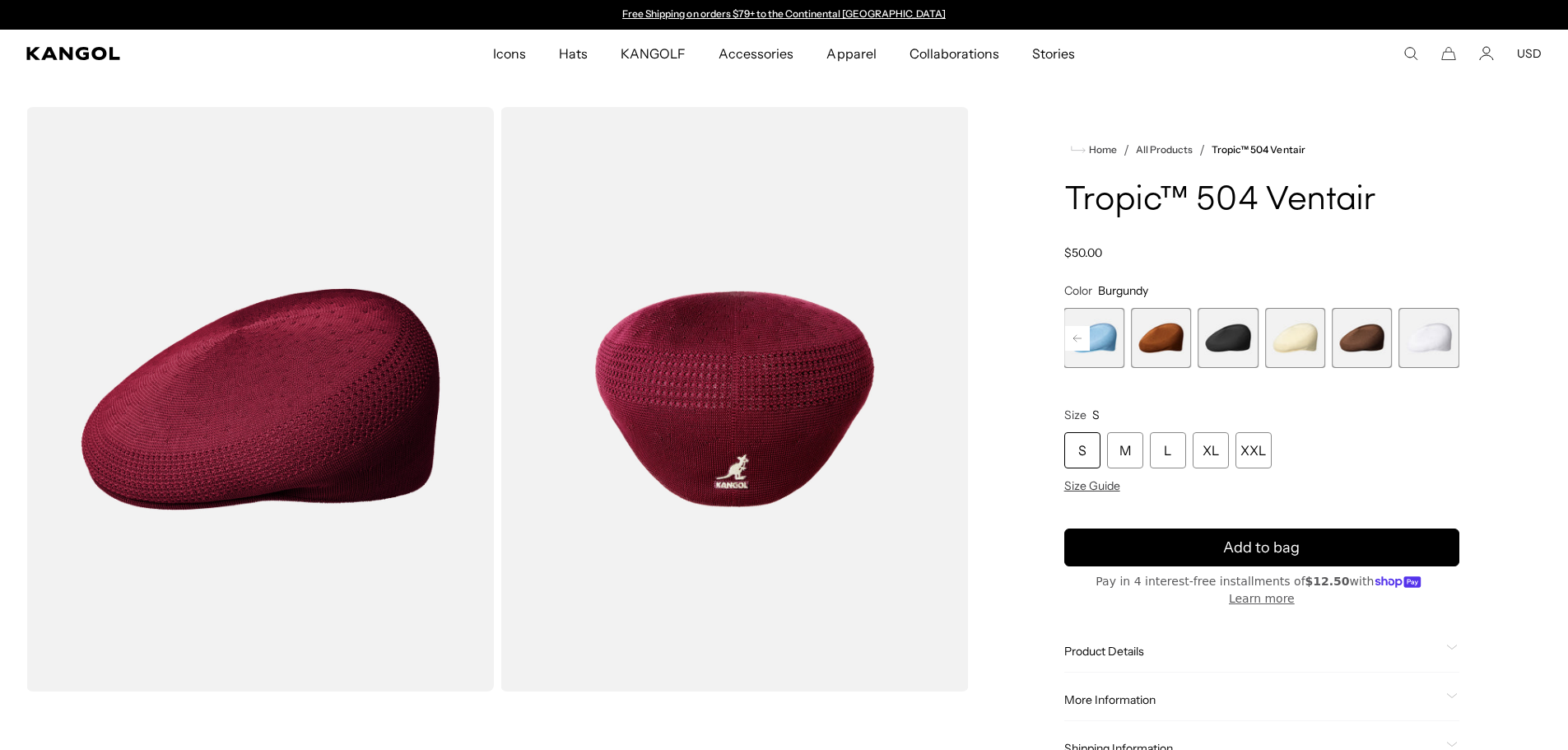
click at [1078, 335] on rect at bounding box center [1077, 338] width 25 height 25
click at [1226, 346] on span "13 of 22" at bounding box center [1228, 338] width 60 height 60
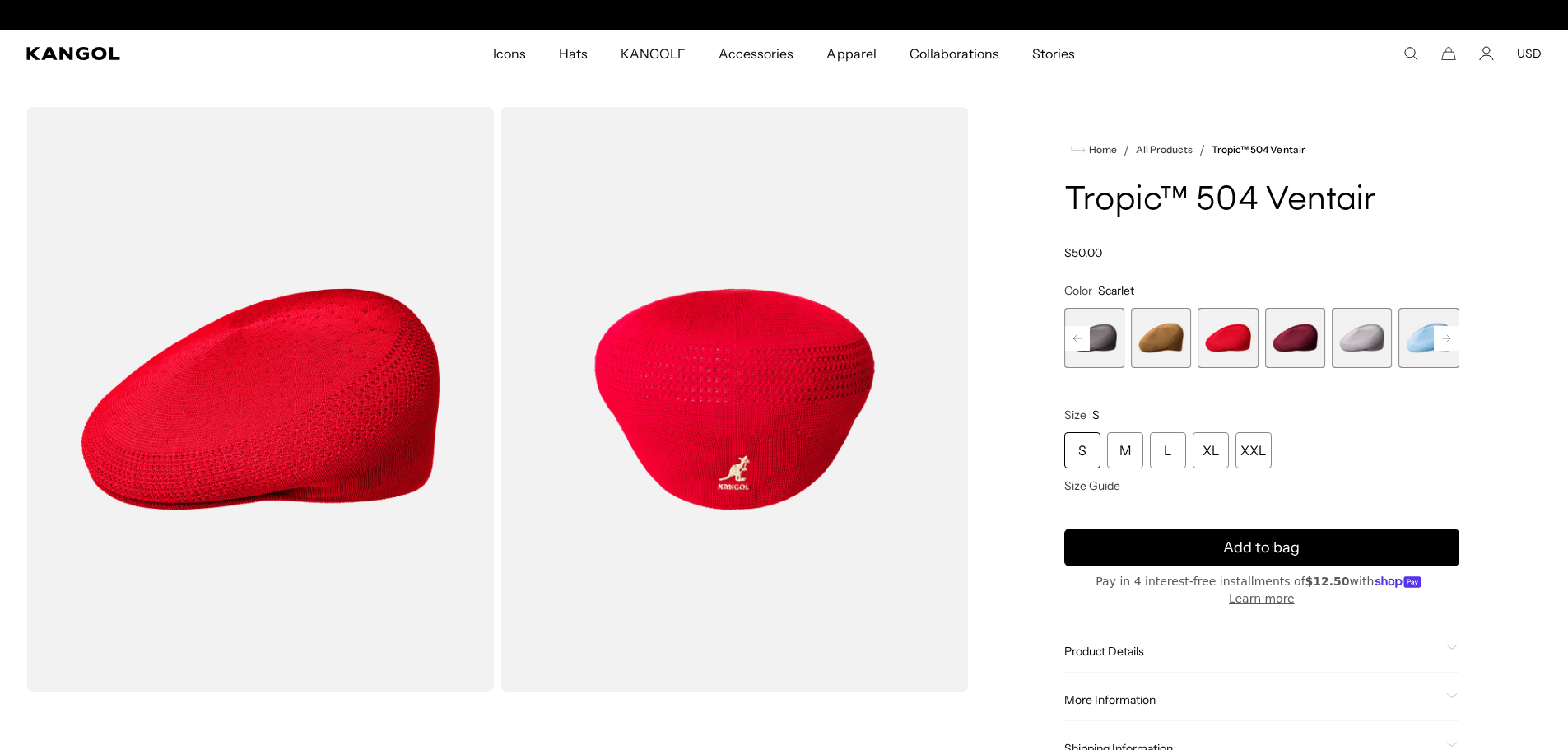
scroll to position [0, 339]
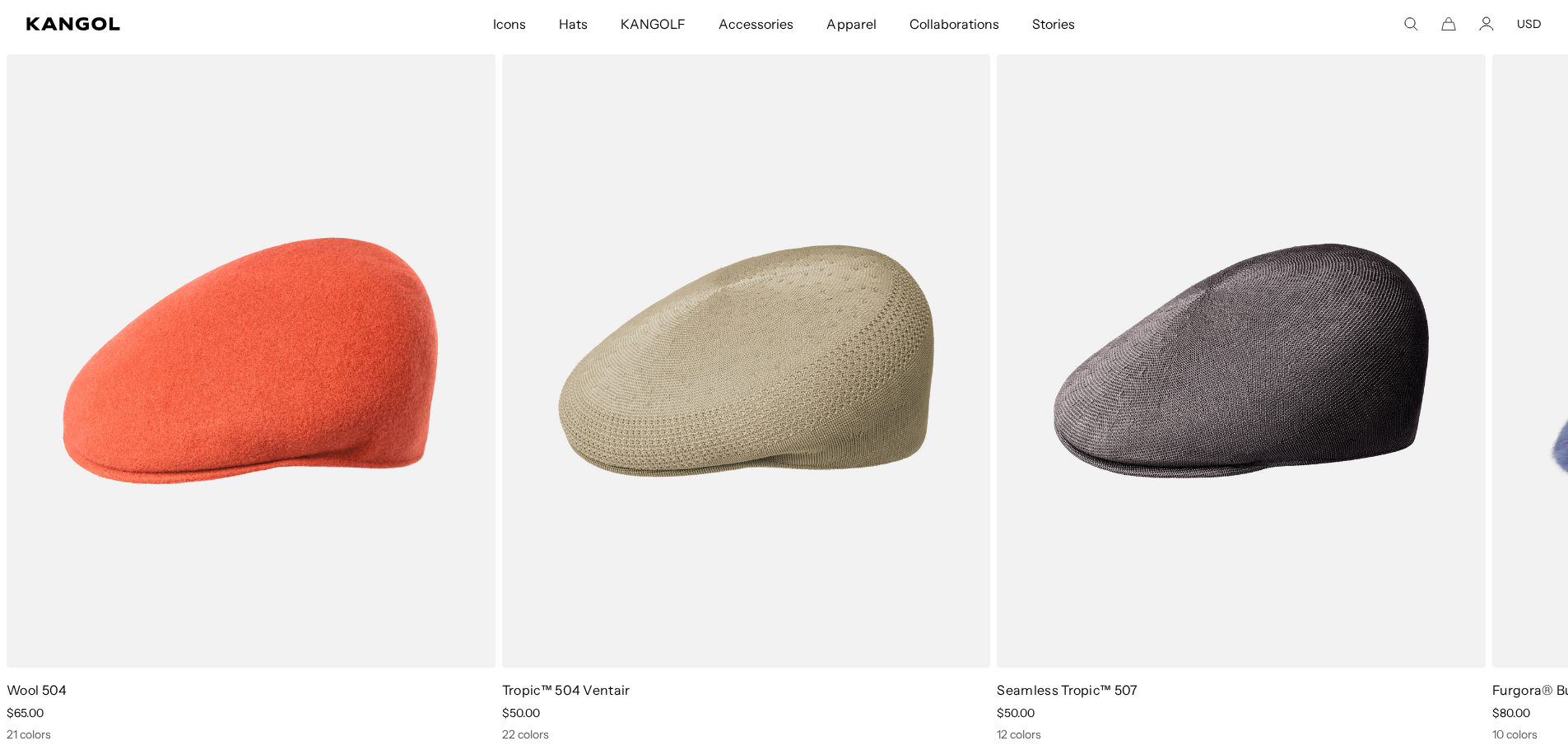
scroll to position [989, 0]
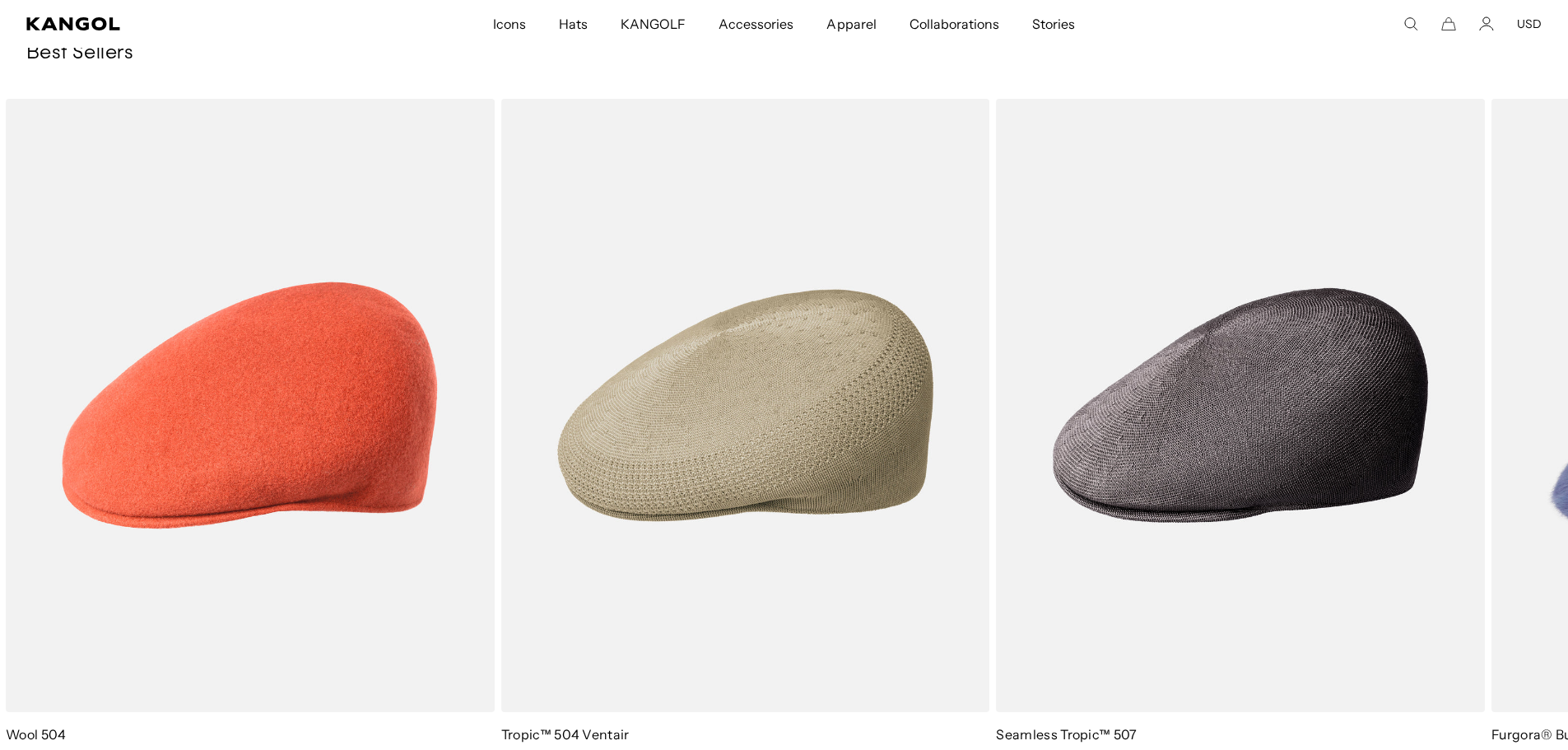
click at [0, 0] on img "4 of 10" at bounding box center [0, 0] width 0 height 0
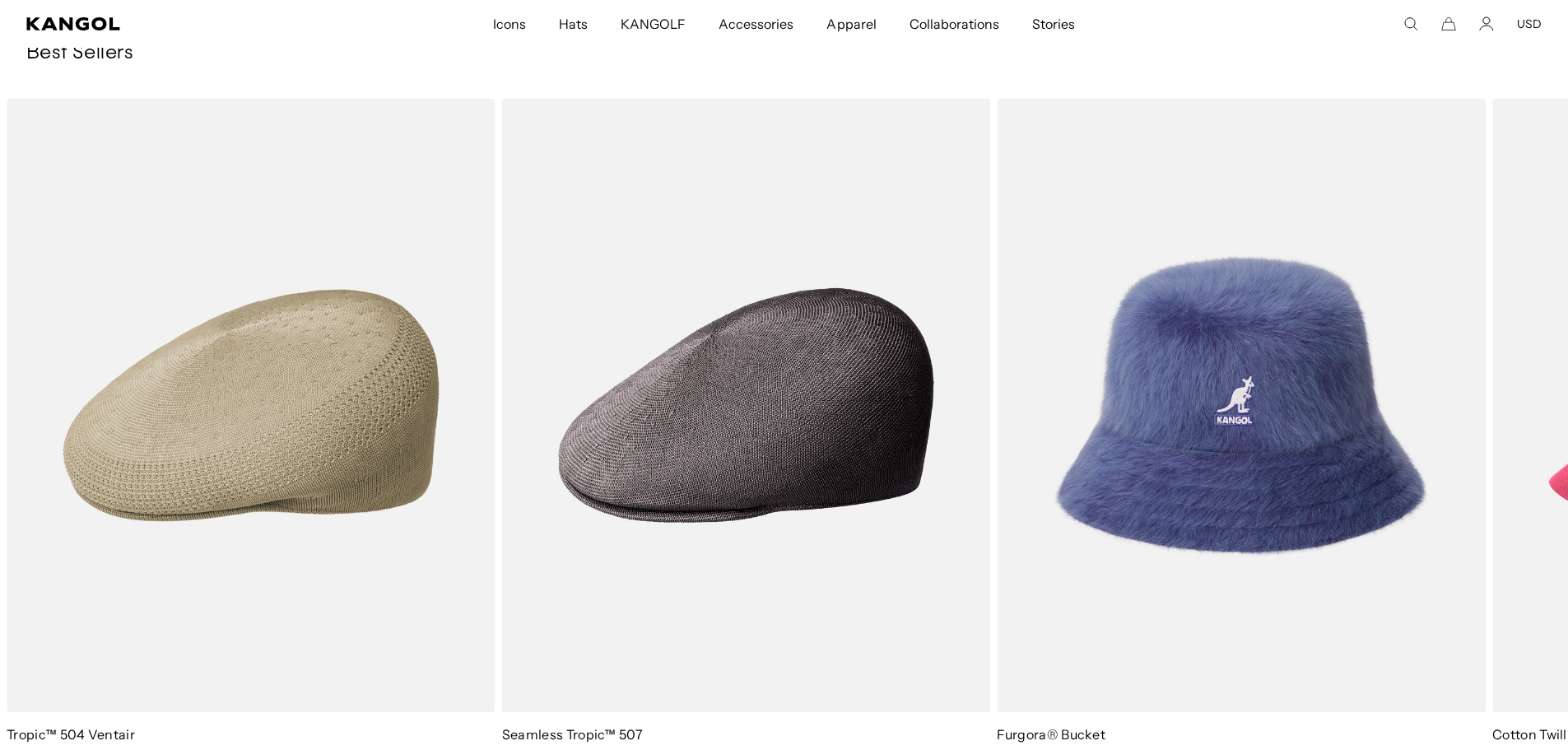
scroll to position [0, 0]
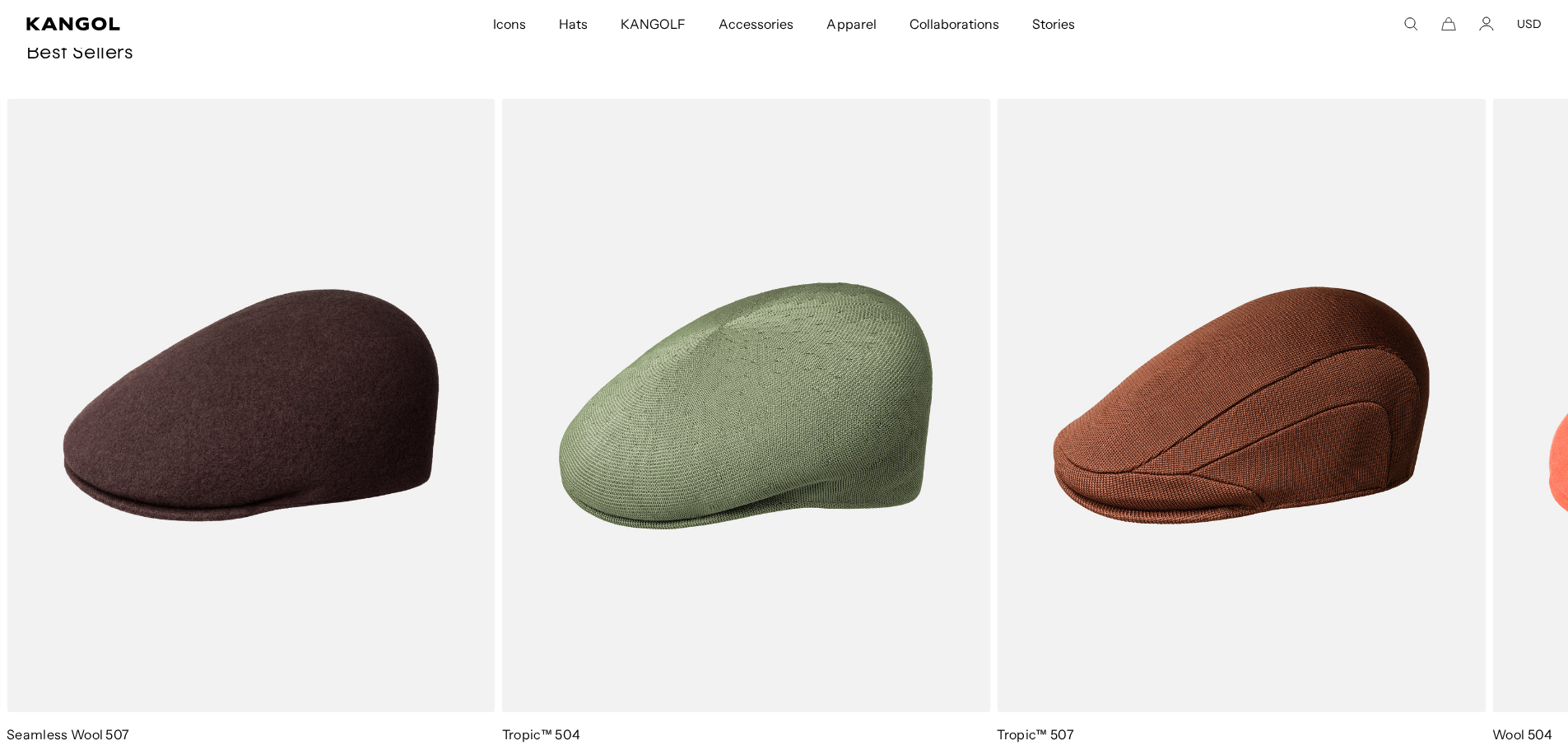
scroll to position [0, 339]
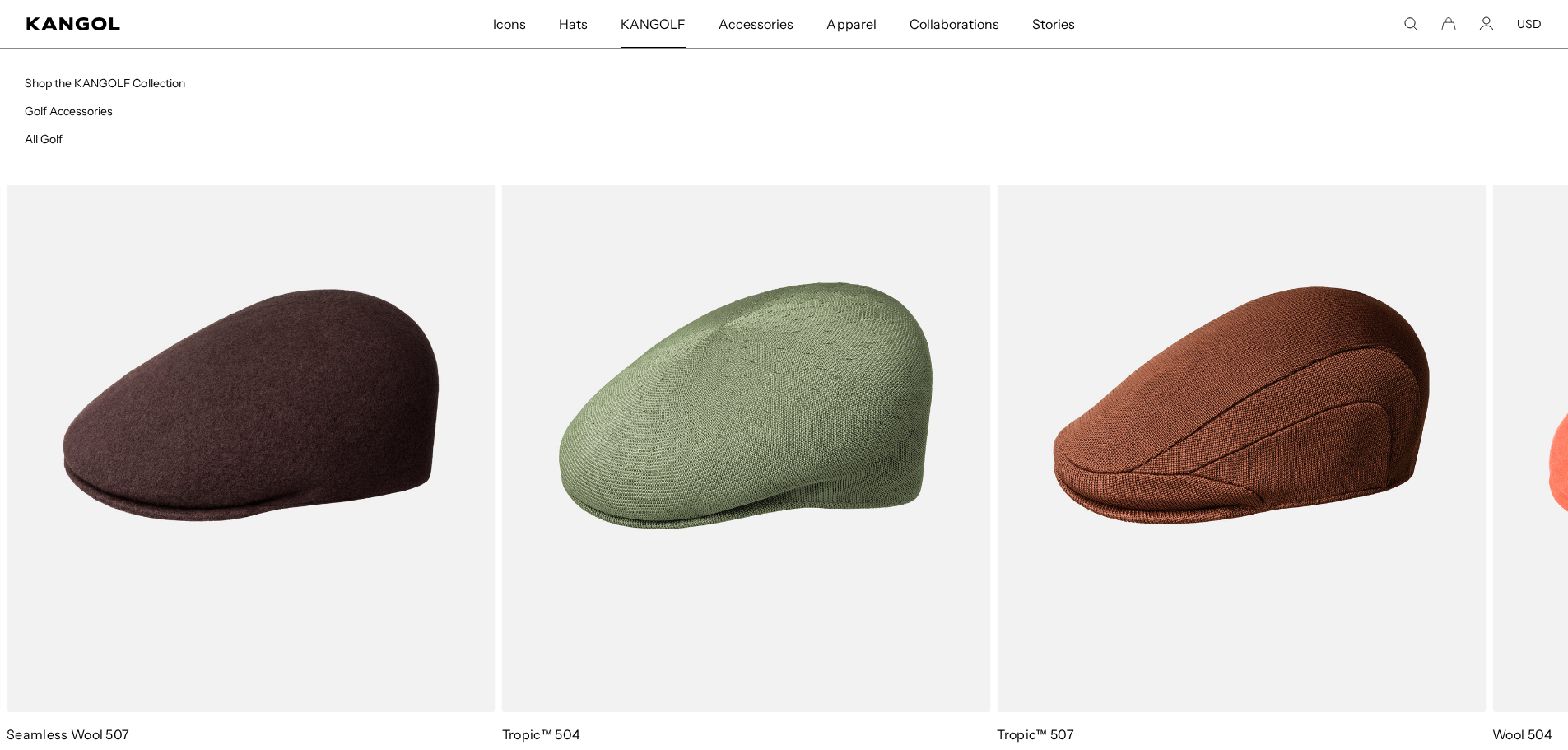
click at [657, 21] on span "KANGOLF" at bounding box center [653, 24] width 65 height 48
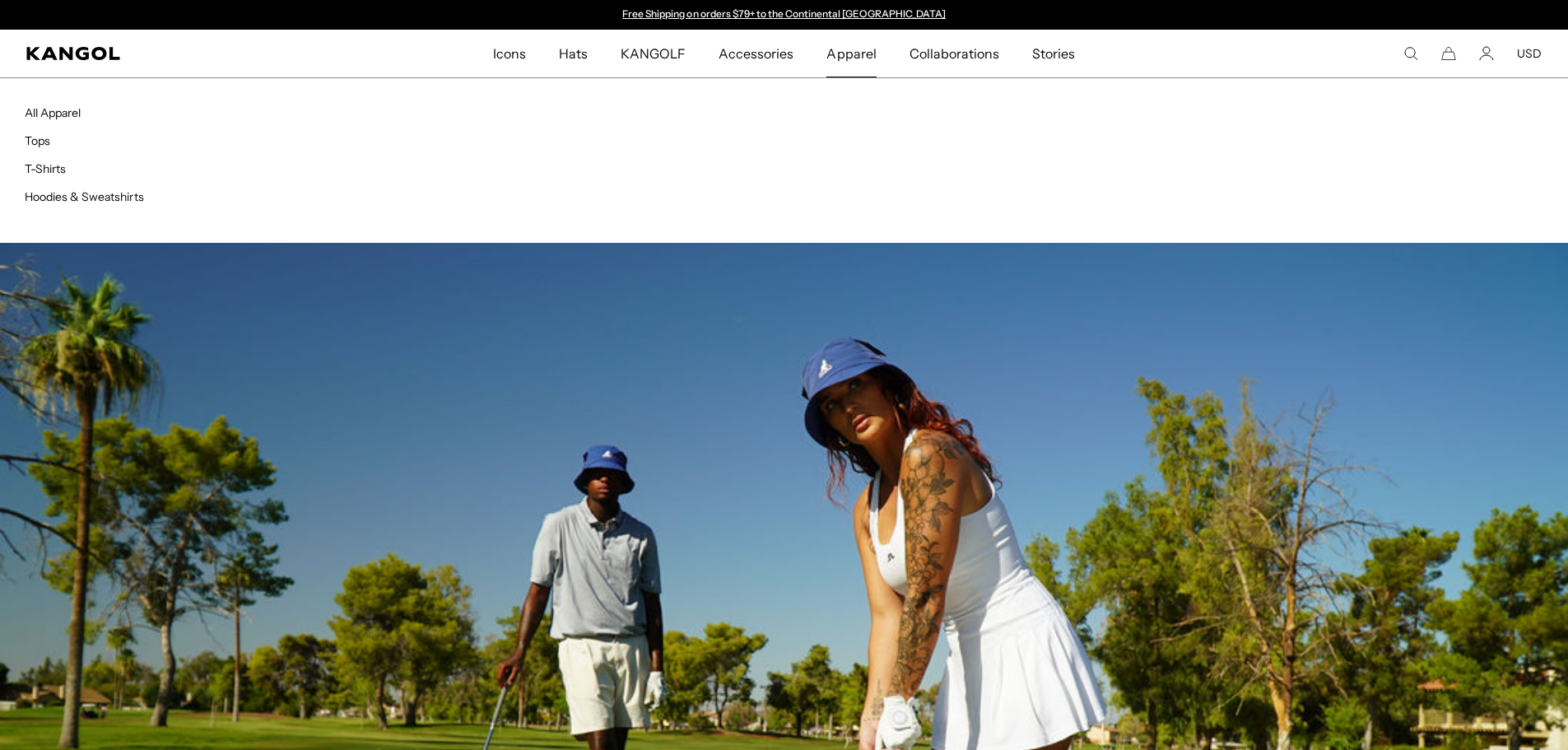
click at [870, 58] on span "Apparel" at bounding box center [851, 53] width 49 height 48
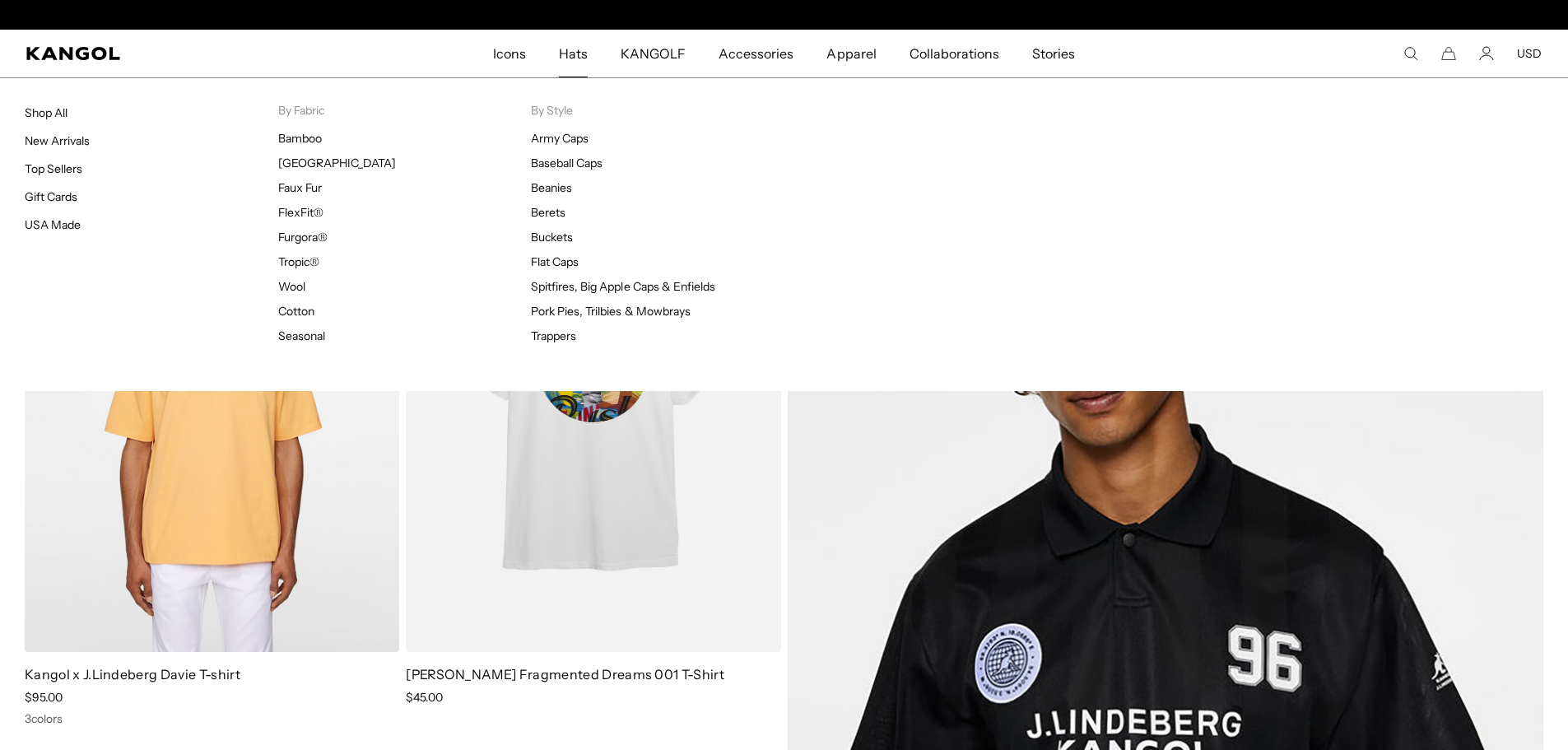
scroll to position [0, 339]
